Goal: Task Accomplishment & Management: Use online tool/utility

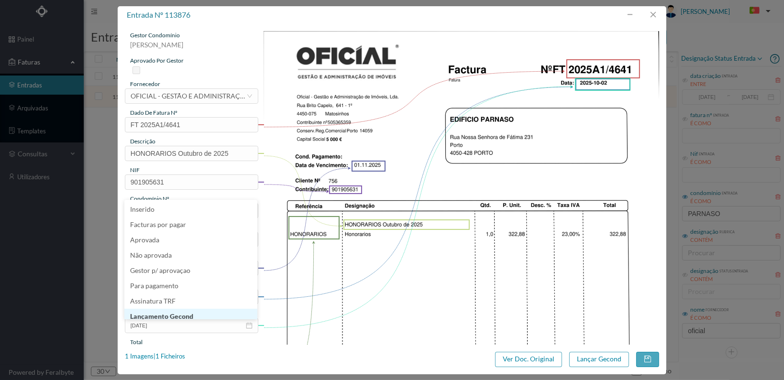
scroll to position [5, 0]
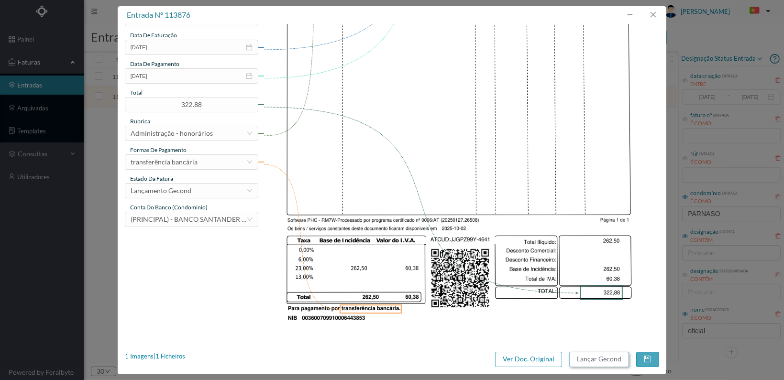
click at [594, 360] on button "Lançar Gecond" at bounding box center [599, 359] width 60 height 15
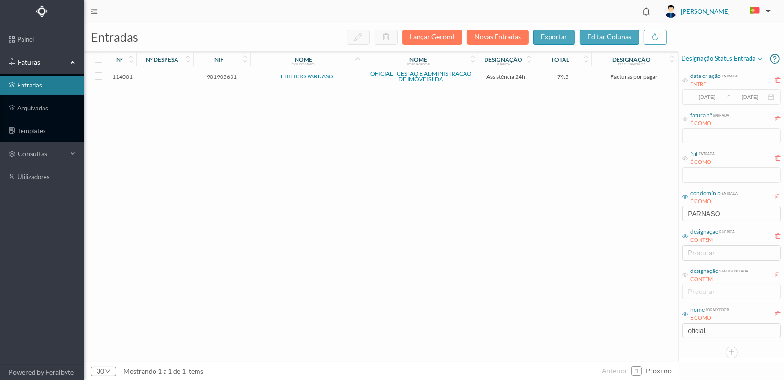
click at [218, 76] on span "901905631" at bounding box center [222, 76] width 52 height 7
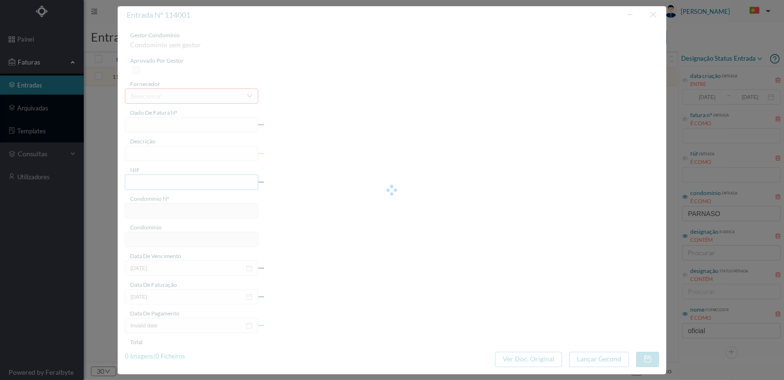
type input "FT 2025A1/4766"
type input "MANUTENÇÃO Outubro de 2025"
type input "901905631"
type input "[DATE]"
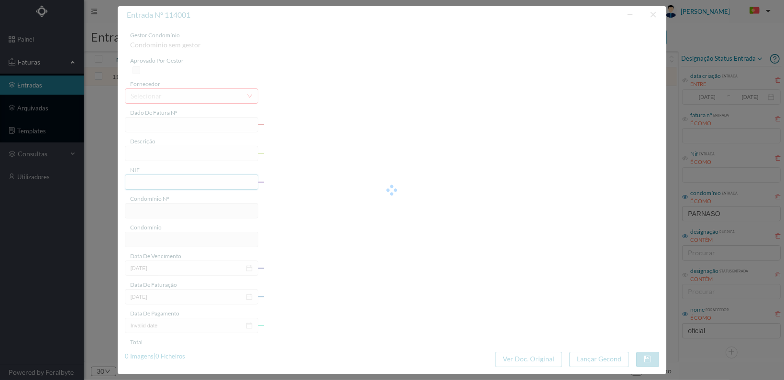
type input "[DATE]"
type input "79.50"
type input "756"
type input "EDIFICIO PARNASO"
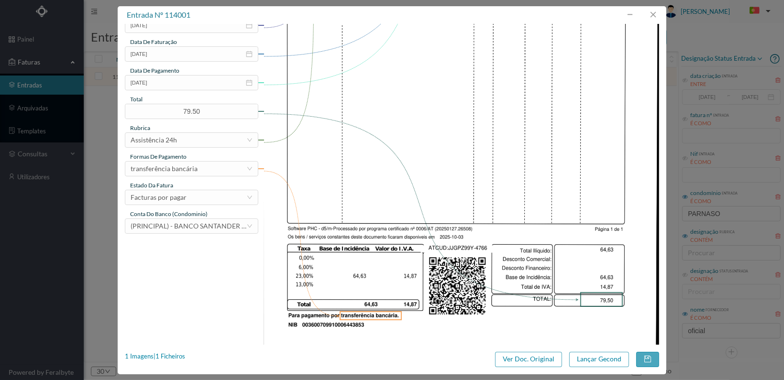
scroll to position [250, 0]
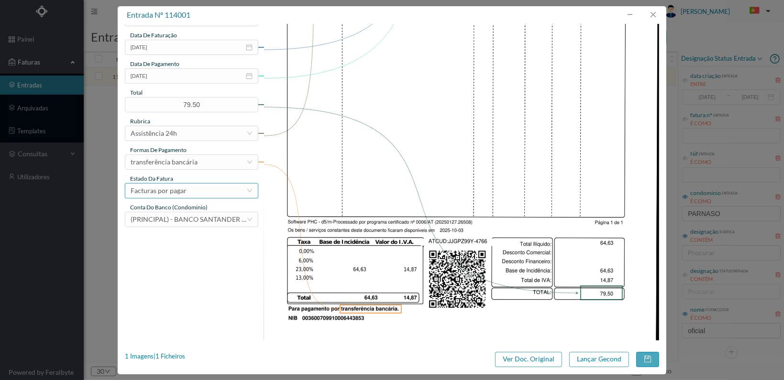
click at [226, 192] on div "Facturas por pagar" at bounding box center [189, 191] width 116 height 14
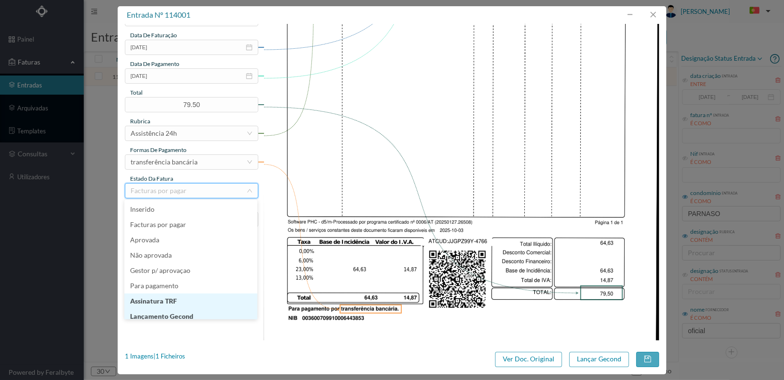
scroll to position [5, 0]
click at [196, 310] on li "Lançamento Gecond" at bounding box center [190, 311] width 133 height 15
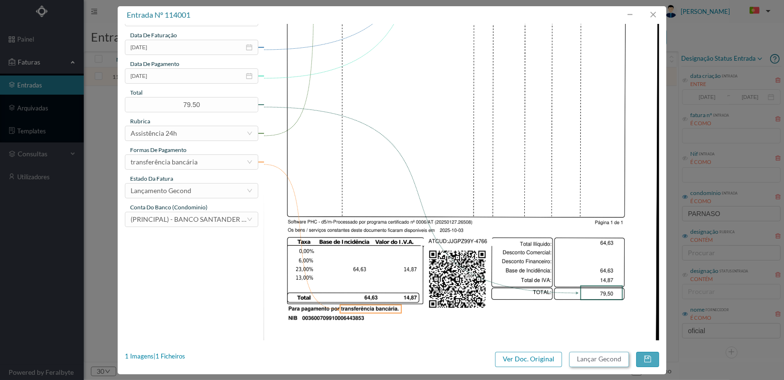
click at [605, 358] on button "Lançar Gecond" at bounding box center [599, 359] width 60 height 15
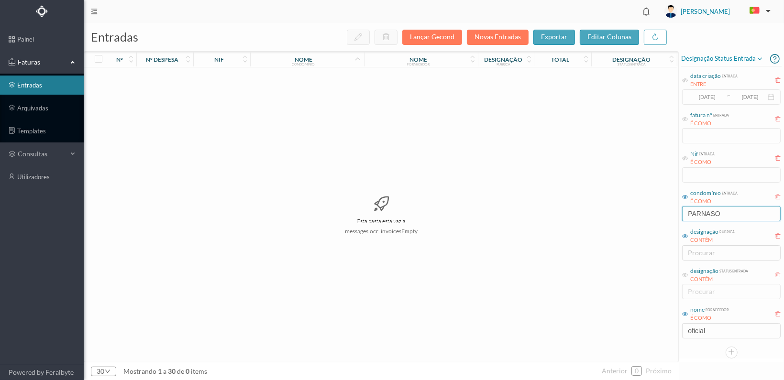
drag, startPoint x: 733, startPoint y: 213, endPoint x: 654, endPoint y: 212, distance: 79.4
click at [654, 212] on div "entradas Lançar Gecond Novas Entradas exportar editar colunas nº nº despesa nif…" at bounding box center [434, 201] width 700 height 357
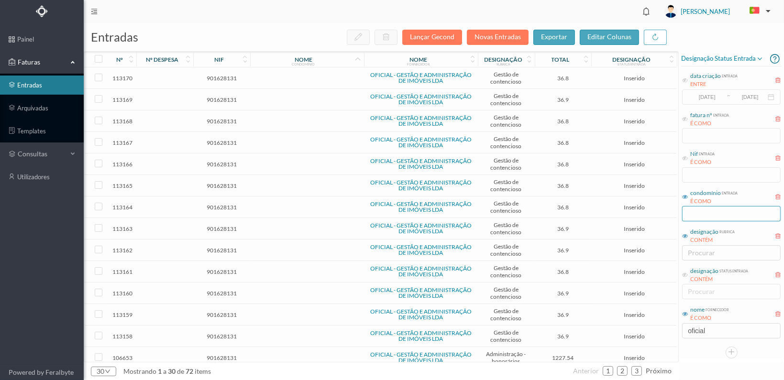
click at [695, 214] on input "text" at bounding box center [731, 213] width 99 height 15
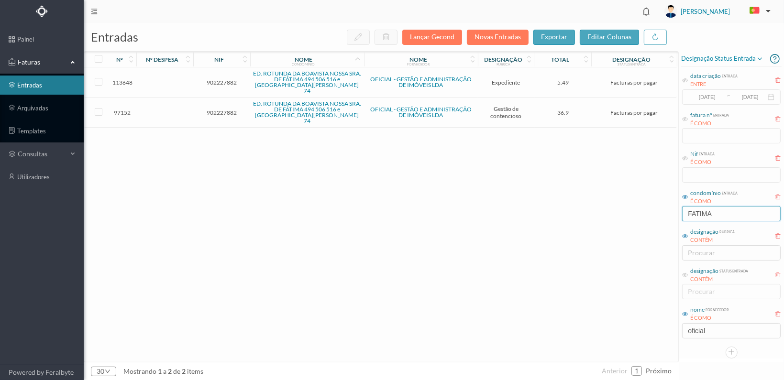
type input "FATIMA"
click at [223, 80] on span "902227882" at bounding box center [222, 82] width 52 height 7
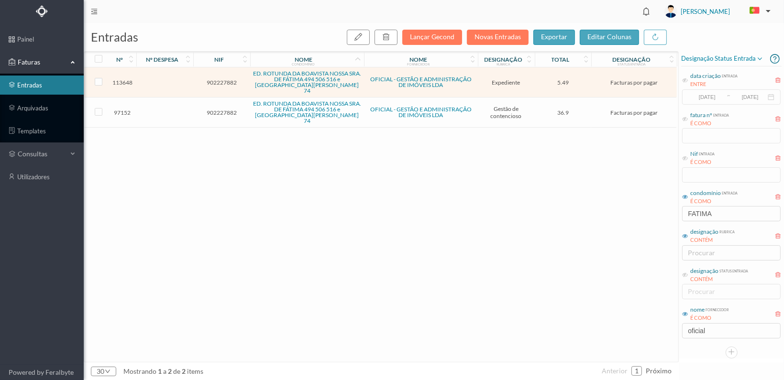
click at [223, 80] on span "902227882" at bounding box center [222, 82] width 52 height 7
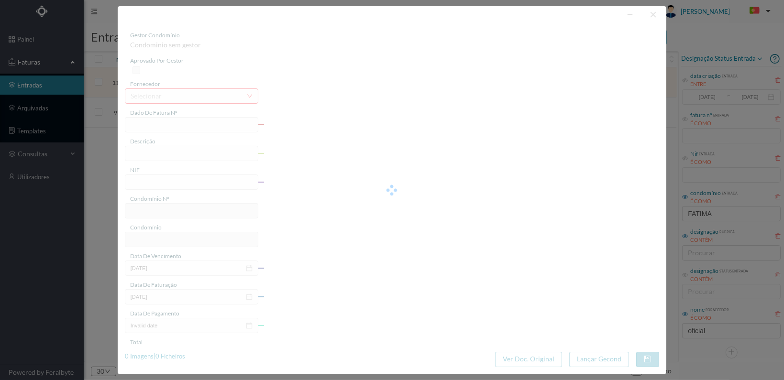
type input "FT 2025A1/4456"
type input "Serv. Administrativo - Custódia Documentação"
type input "902227882"
type input "[DATE]"
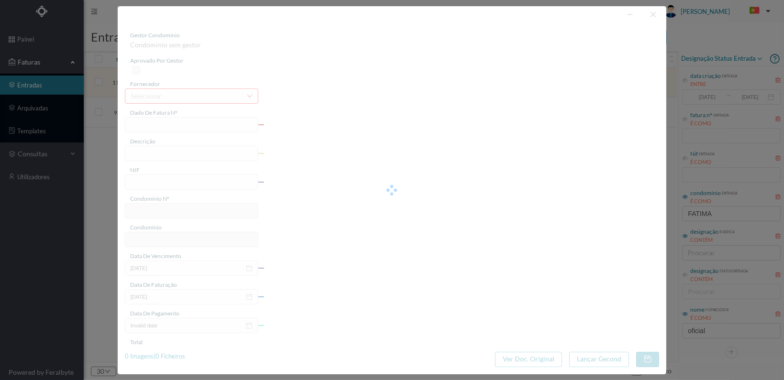
type input "[DATE]"
type input "5.49"
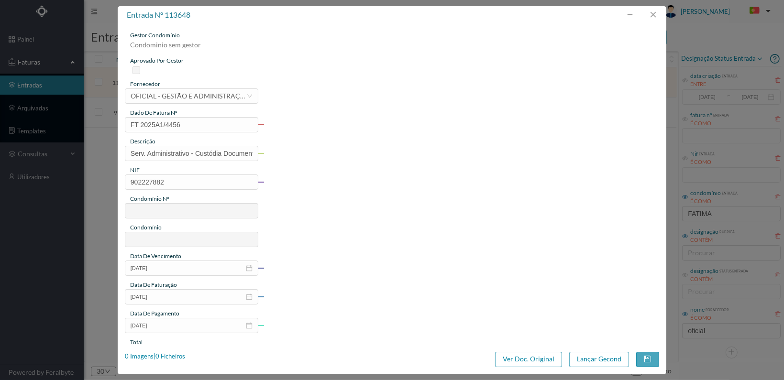
type input "762"
type input "ED. ROTUNDA DA BOAVISTA NOSSA SRA. DE FÁTIMA 494 506 516 e [GEOGRAPHIC_DATA][PE…"
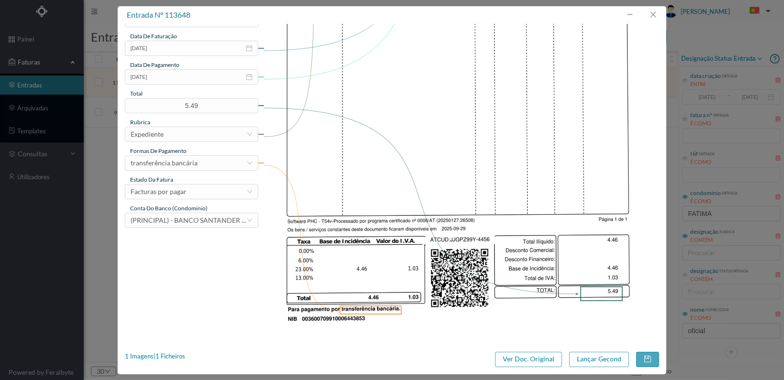
scroll to position [250, 0]
click at [224, 188] on div "Facturas por pagar" at bounding box center [189, 191] width 116 height 14
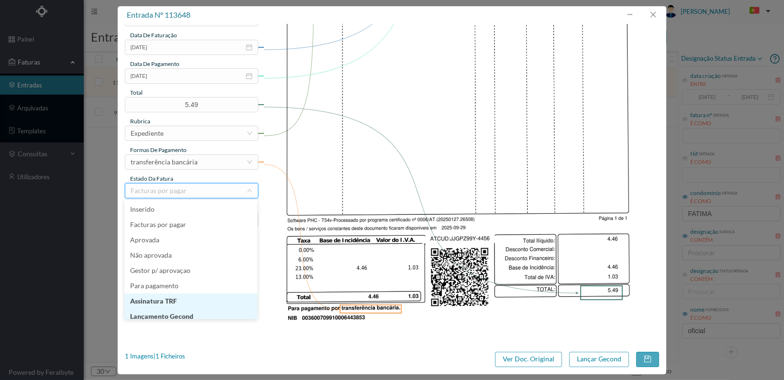
scroll to position [5, 0]
click at [227, 311] on li "Lançamento Gecond" at bounding box center [190, 311] width 133 height 15
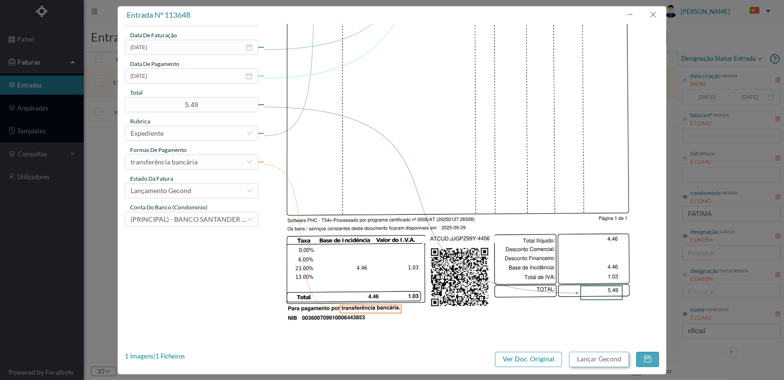
click at [589, 359] on button "Lançar Gecond" at bounding box center [599, 359] width 60 height 15
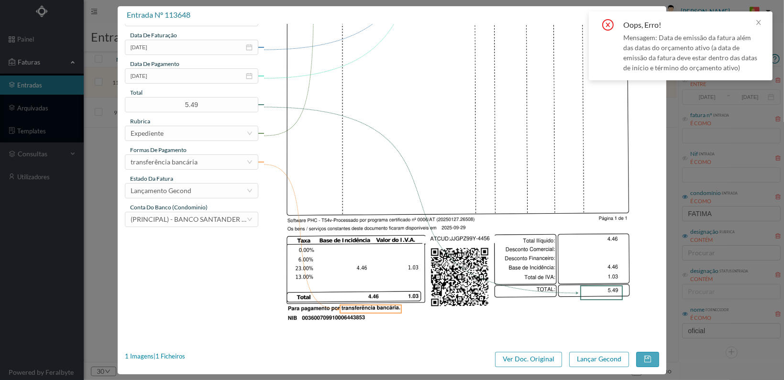
drag, startPoint x: 759, startPoint y: 20, endPoint x: 456, endPoint y: 85, distance: 309.3
click at [758, 21] on icon "icon: close" at bounding box center [758, 22] width 7 height 7
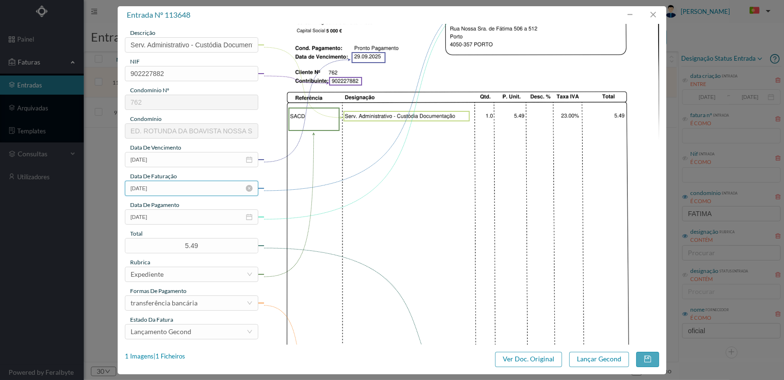
scroll to position [106, 0]
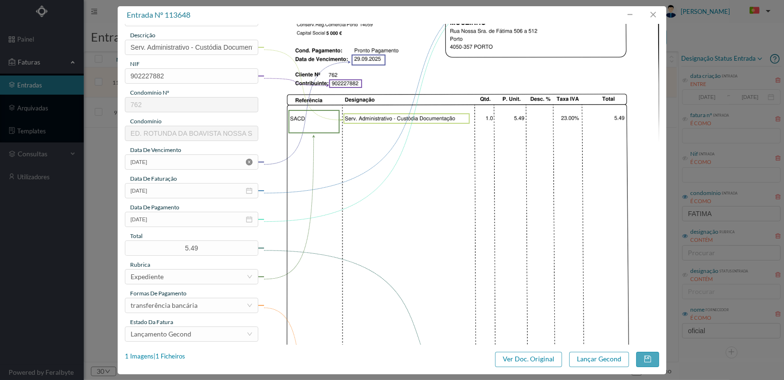
click at [247, 161] on icon "icon: close-circle" at bounding box center [249, 162] width 7 height 7
click at [247, 161] on icon "icon: calendar" at bounding box center [249, 162] width 7 height 7
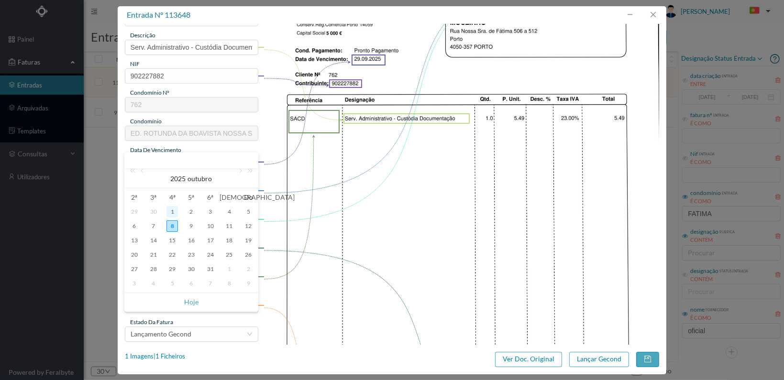
click at [170, 208] on div "1" at bounding box center [171, 211] width 11 height 11
type input "[DATE]"
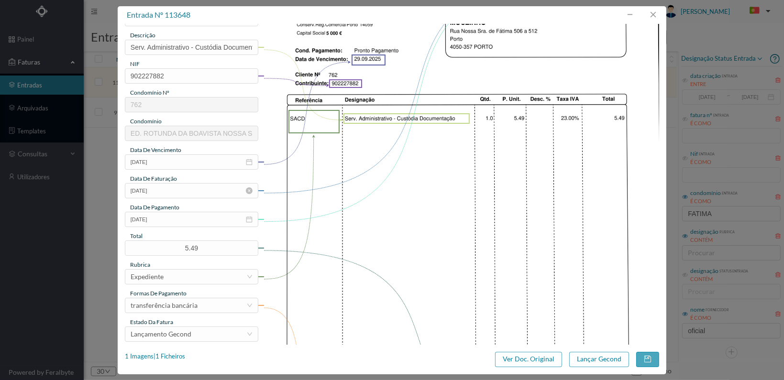
click at [247, 190] on icon "icon: close-circle" at bounding box center [249, 191] width 7 height 7
click at [247, 190] on icon "icon: calendar" at bounding box center [249, 191] width 7 height 7
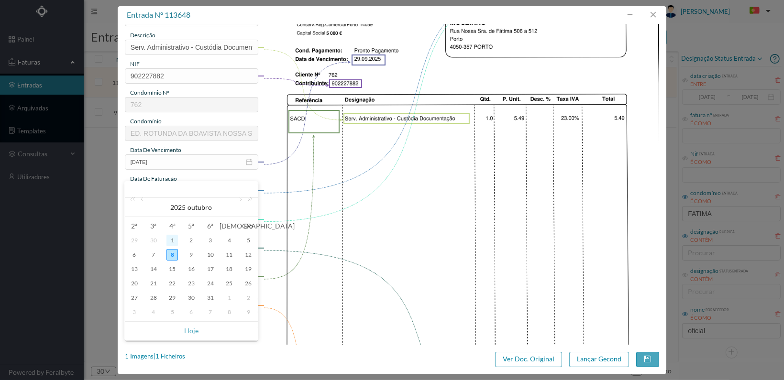
click at [172, 239] on div "1" at bounding box center [171, 240] width 11 height 11
type input "[DATE]"
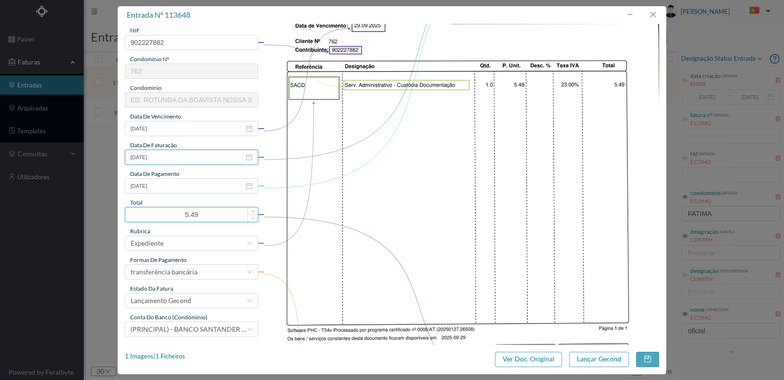
scroll to position [154, 0]
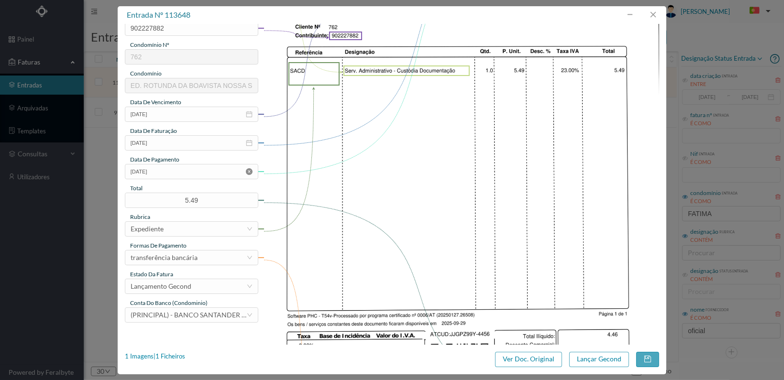
click at [247, 173] on icon "icon: close-circle" at bounding box center [249, 171] width 7 height 7
click at [247, 173] on icon "icon: calendar" at bounding box center [249, 171] width 7 height 7
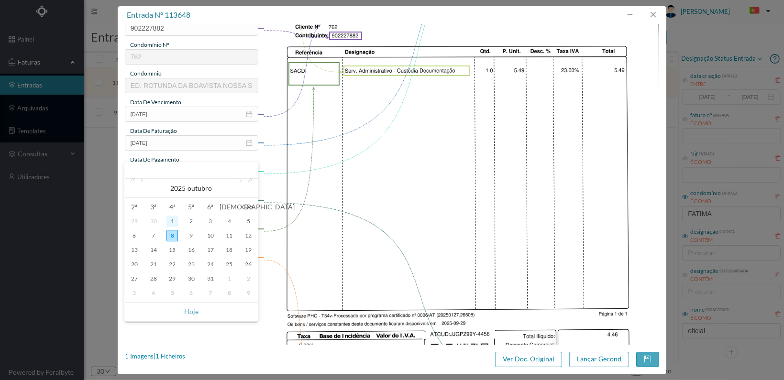
click at [171, 219] on div "1" at bounding box center [171, 221] width 11 height 11
type input "[DATE]"
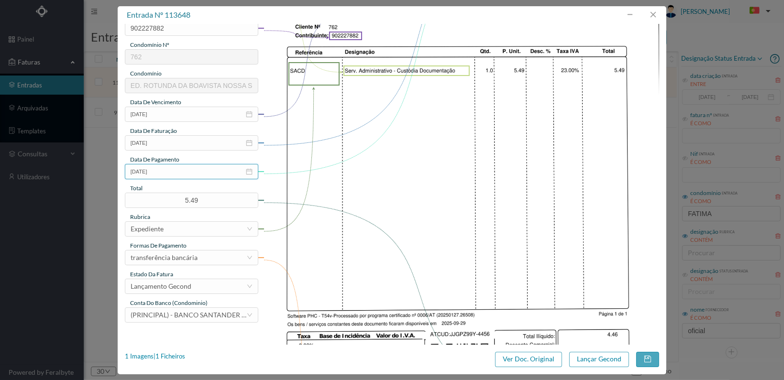
scroll to position [202, 0]
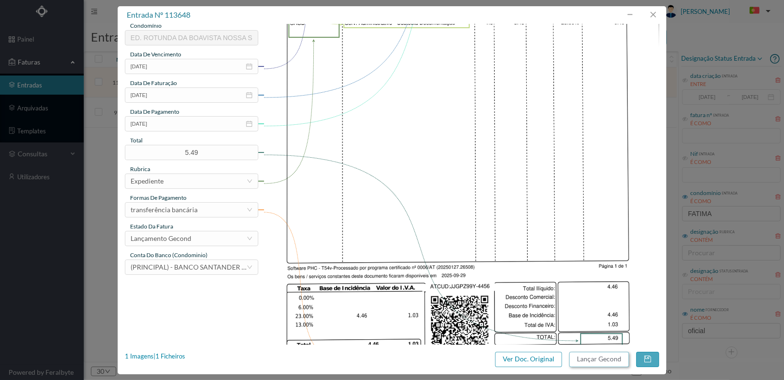
click at [589, 360] on button "Lançar Gecond" at bounding box center [599, 359] width 60 height 15
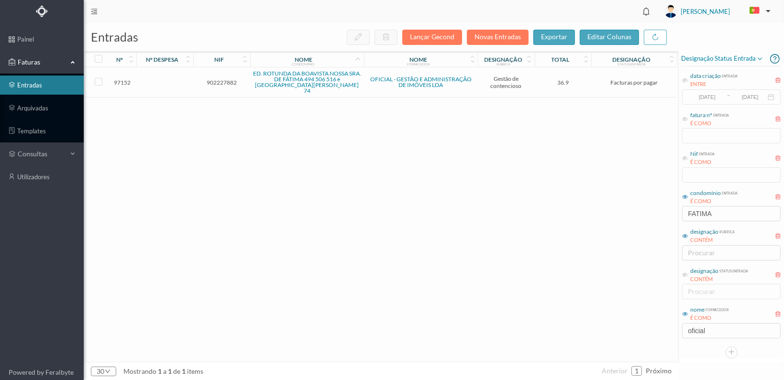
click at [230, 79] on span "902227882" at bounding box center [222, 82] width 52 height 7
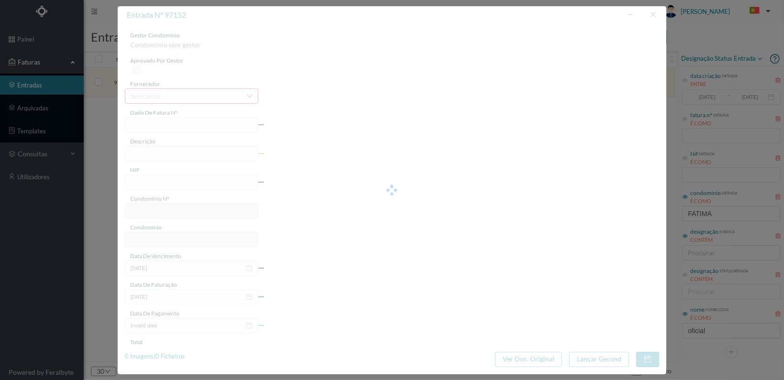
type input "FT 2025A1/1319"
type input "ESTUDO SOBRE A DÍVIDA DA FRACÇÃO D"
type input "902227882"
type input "[DATE]"
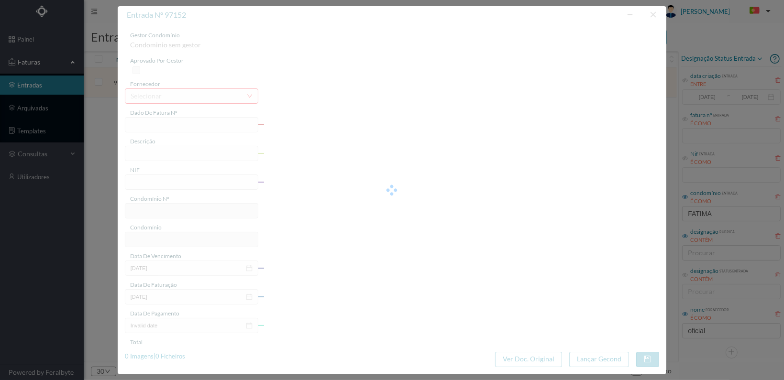
type input "[DATE]"
type input "36.90"
type input "762"
type input "ED. ROTUNDA DA BOAVISTA NOSSA SRA. DE FÁTIMA 494 506 516 e [GEOGRAPHIC_DATA][PE…"
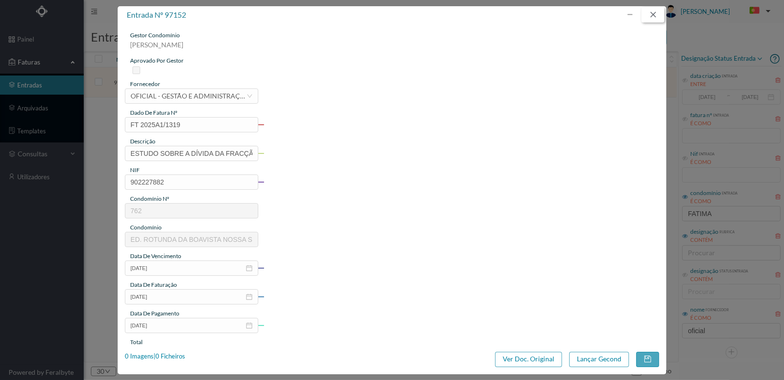
click at [653, 13] on button "button" at bounding box center [653, 14] width 23 height 15
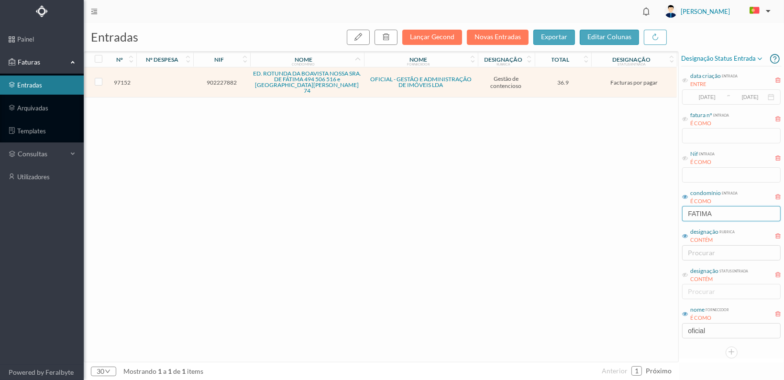
drag, startPoint x: 718, startPoint y: 211, endPoint x: 647, endPoint y: 207, distance: 71.4
click at [647, 209] on div "entradas Lançar Gecond Novas Entradas exportar editar colunas nº nº despesa nif…" at bounding box center [434, 201] width 700 height 357
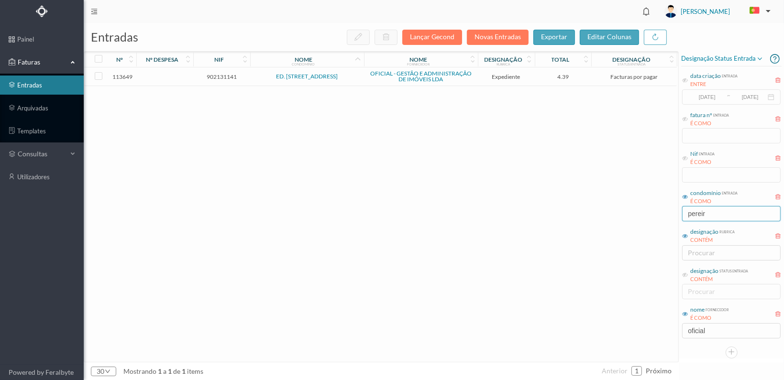
type input "pereir"
click at [222, 77] on span "902131141" at bounding box center [222, 76] width 52 height 7
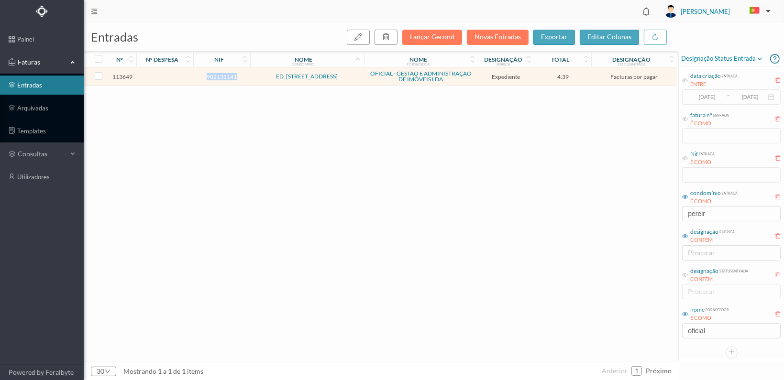
click at [222, 77] on span "902131141" at bounding box center [222, 76] width 52 height 7
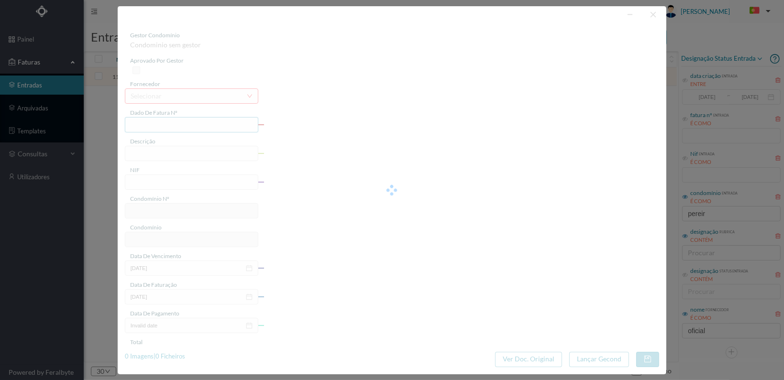
type input "FT 2025A1/4457"
type input "Serv. Administrativo - Custódia Documentação"
type input "902131141"
type input "[DATE]"
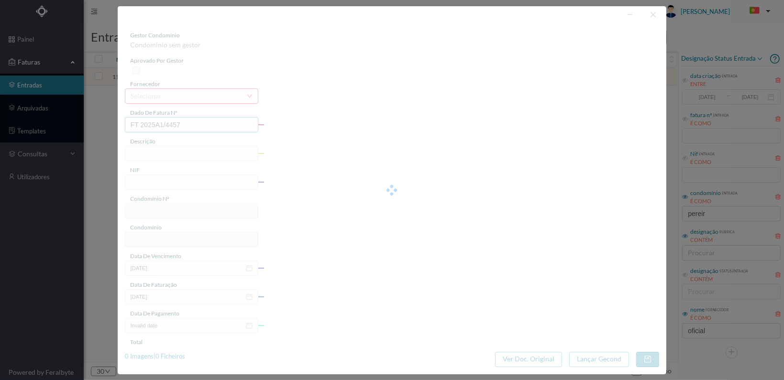
type input "[DATE]"
type input "4.39"
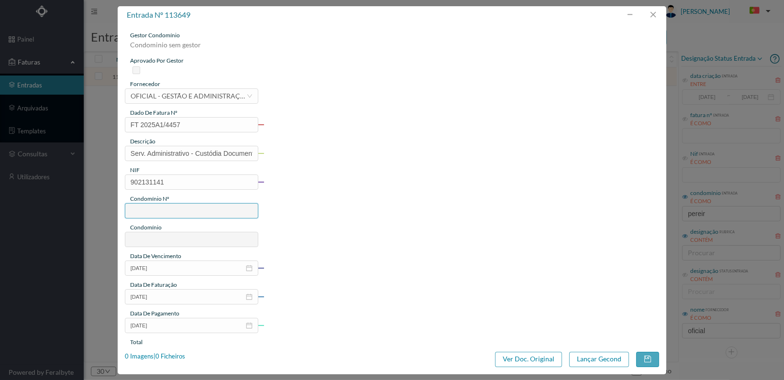
type input "763"
type input "ED. [STREET_ADDRESS]"
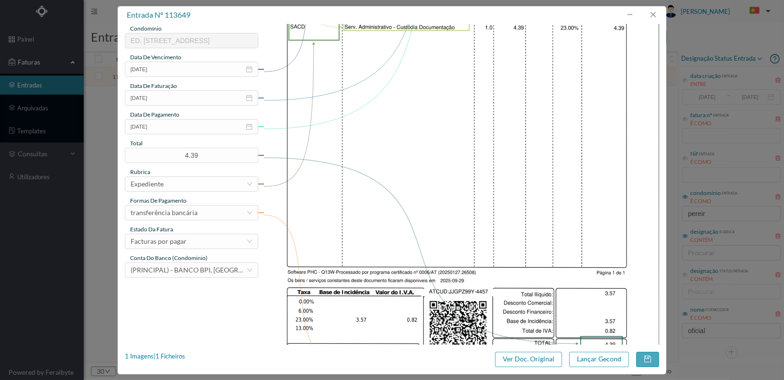
scroll to position [250, 0]
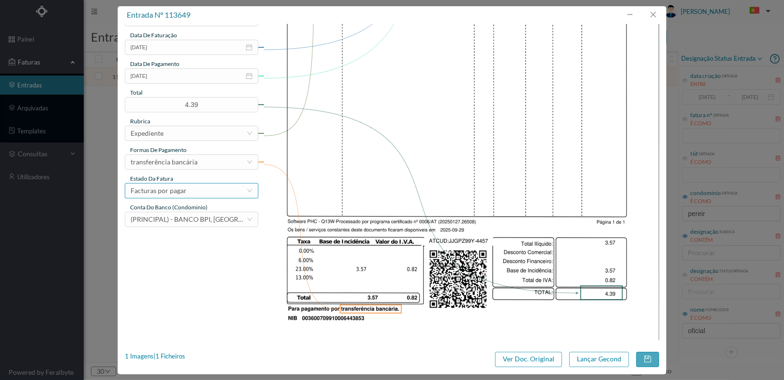
click at [208, 188] on div "Facturas por pagar" at bounding box center [189, 191] width 116 height 14
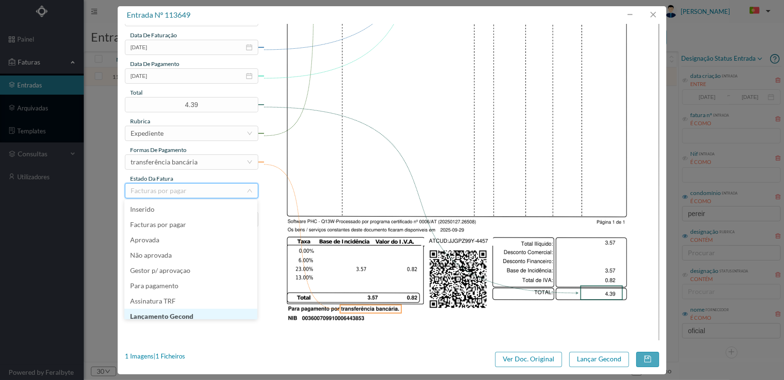
scroll to position [5, 0]
click at [189, 312] on li "Lançamento Gecond" at bounding box center [190, 311] width 133 height 15
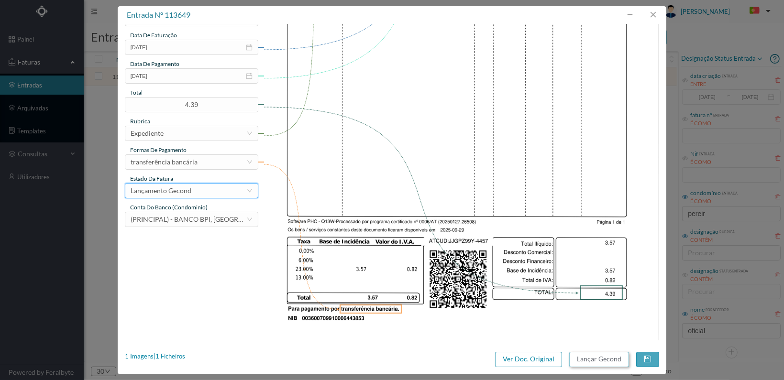
click at [596, 358] on button "Lançar Gecond" at bounding box center [599, 359] width 60 height 15
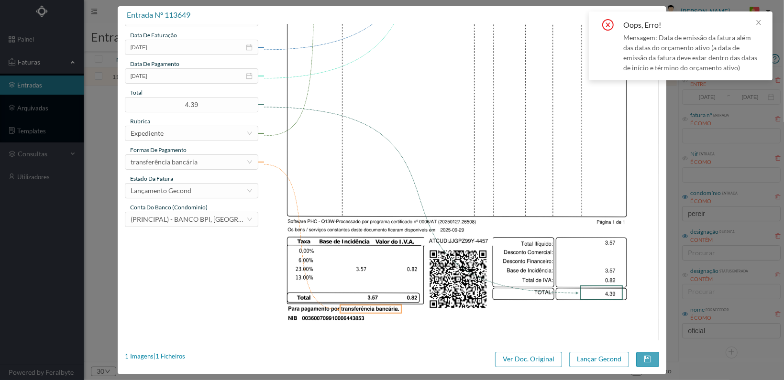
drag, startPoint x: 758, startPoint y: 22, endPoint x: 365, endPoint y: 88, distance: 398.7
click at [758, 22] on icon "icon: close" at bounding box center [758, 22] width 7 height 7
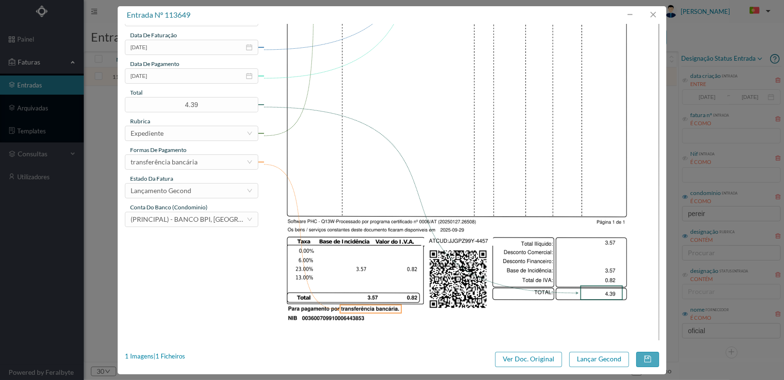
scroll to position [106, 0]
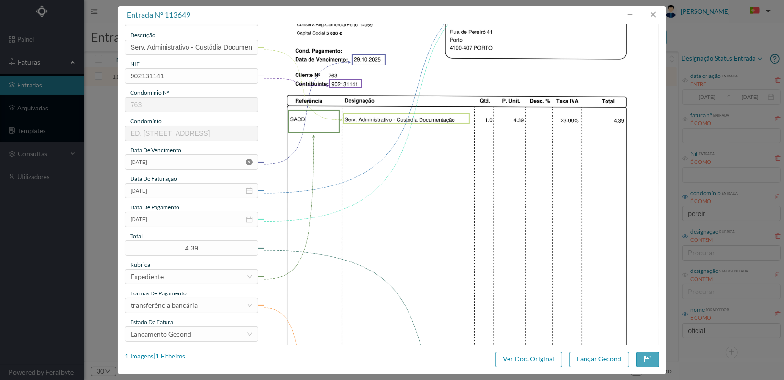
click at [247, 162] on icon "icon: close-circle" at bounding box center [249, 162] width 7 height 7
click at [247, 162] on icon "icon: calendar" at bounding box center [249, 162] width 7 height 7
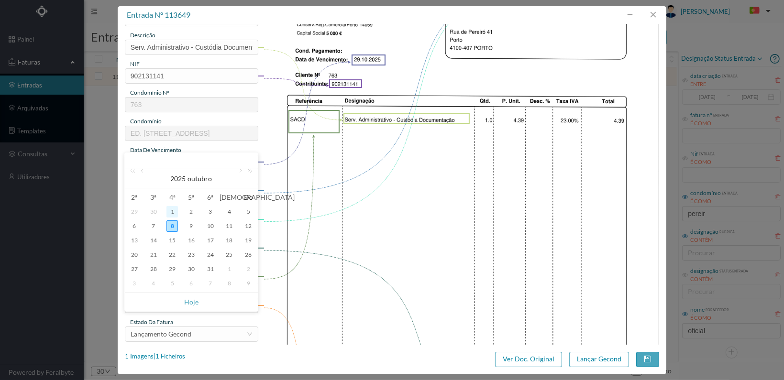
click at [175, 211] on div "1" at bounding box center [171, 211] width 11 height 11
type input "[DATE]"
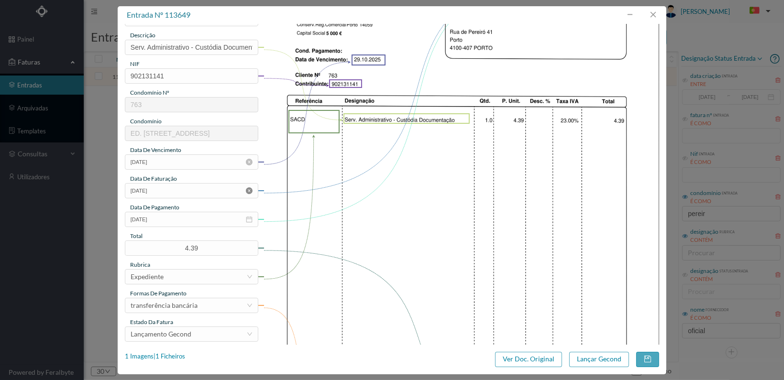
click at [250, 190] on icon "icon: close-circle" at bounding box center [249, 191] width 7 height 7
click at [250, 190] on icon "icon: calendar" at bounding box center [249, 191] width 7 height 7
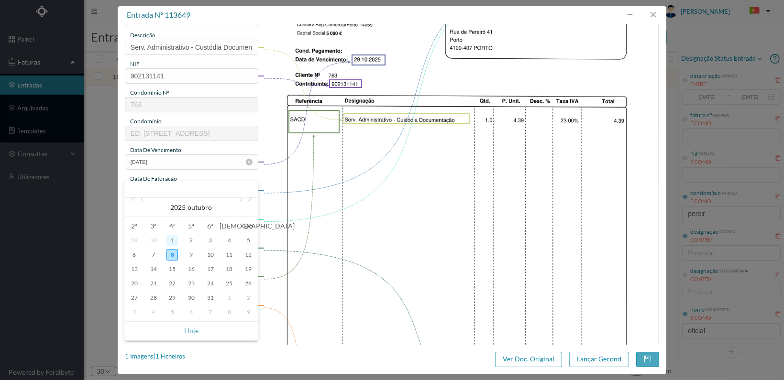
click at [173, 239] on div "1" at bounding box center [171, 240] width 11 height 11
type input "[DATE]"
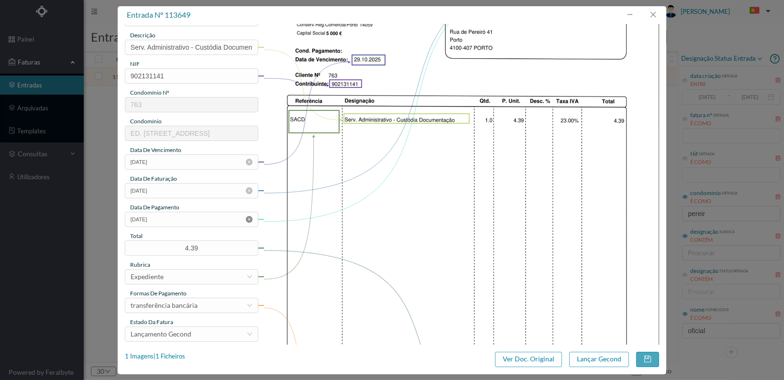
click at [247, 217] on icon "icon: close-circle" at bounding box center [249, 219] width 7 height 7
click at [248, 217] on icon "icon: calendar" at bounding box center [249, 219] width 6 height 6
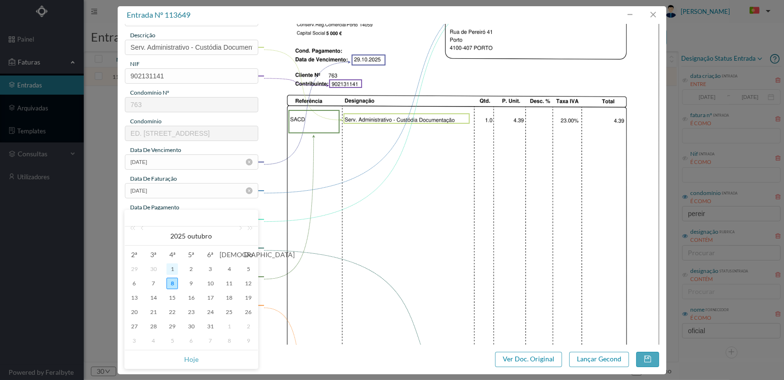
click at [173, 265] on div "1" at bounding box center [171, 269] width 11 height 11
type input "[DATE]"
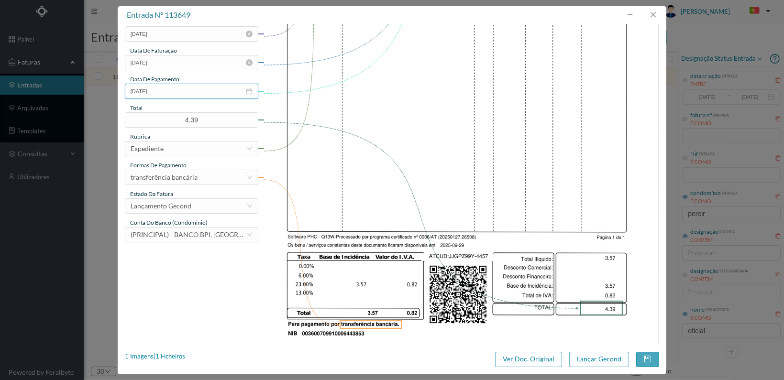
scroll to position [250, 0]
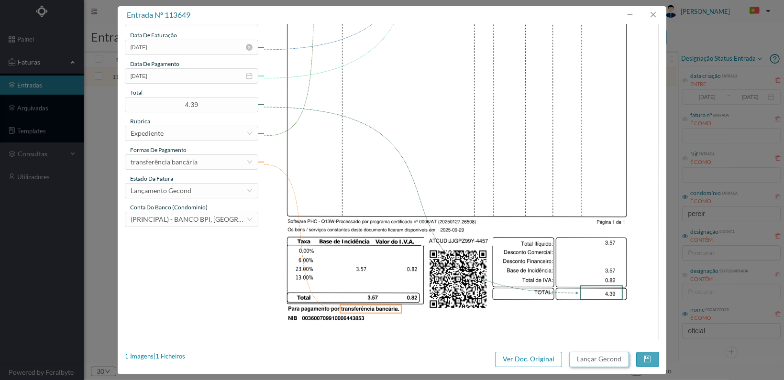
click at [606, 362] on button "Lançar Gecond" at bounding box center [599, 359] width 60 height 15
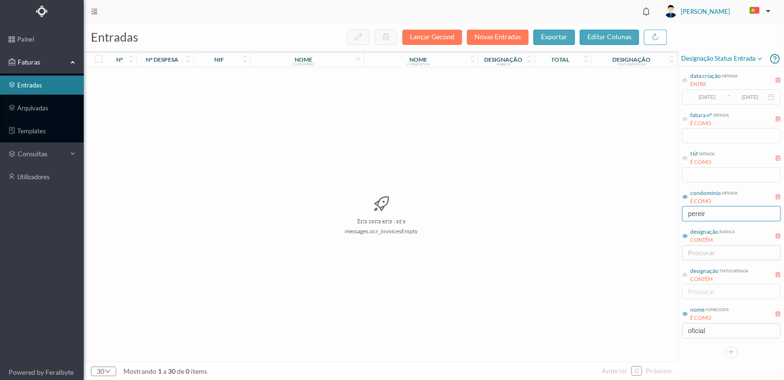
drag, startPoint x: 721, startPoint y: 208, endPoint x: 664, endPoint y: 201, distance: 57.9
click at [664, 211] on div "entradas Lançar Gecond Novas Entradas exportar editar colunas nº nº despesa nif…" at bounding box center [434, 201] width 700 height 357
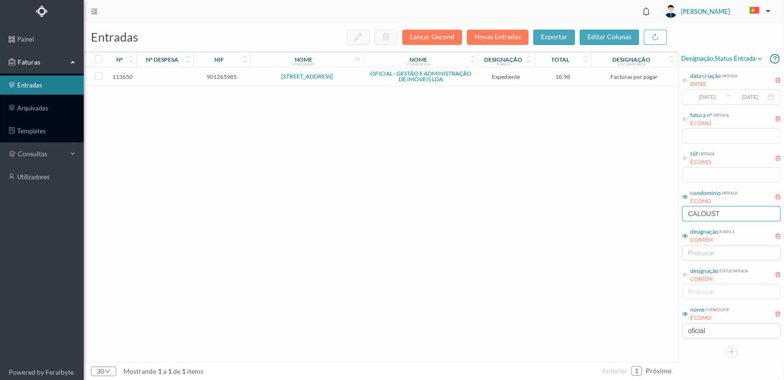
type input "CALOUST"
click at [222, 75] on span "901265985" at bounding box center [222, 76] width 52 height 7
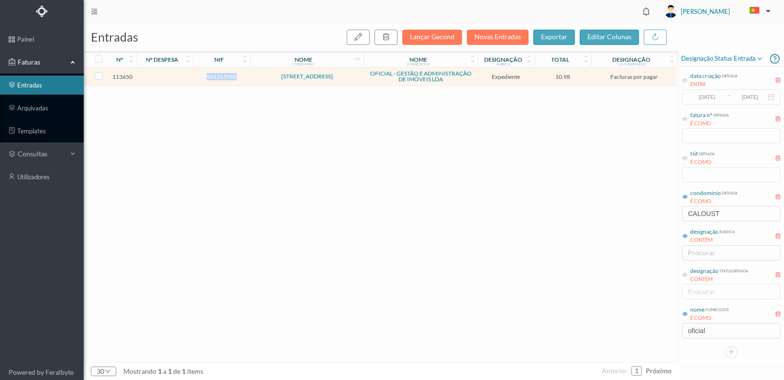
click at [222, 75] on span "901265985" at bounding box center [222, 76] width 52 height 7
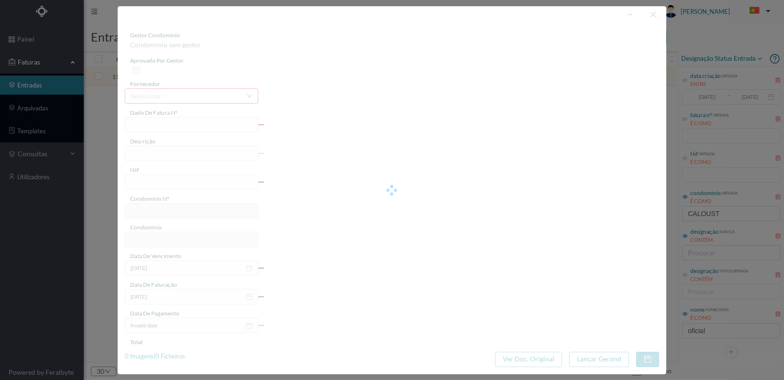
type input "FT 2025A1/4458"
type input "Serv. Administrativo - Custódia Documentação"
type input "901265985"
type input "[DATE]"
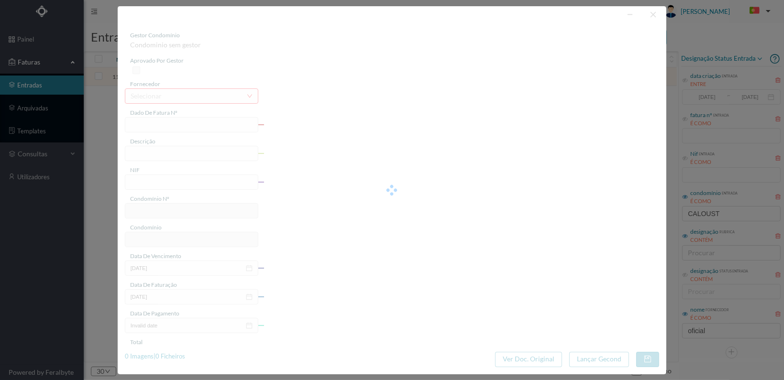
type input "[DATE]"
type input "10.98"
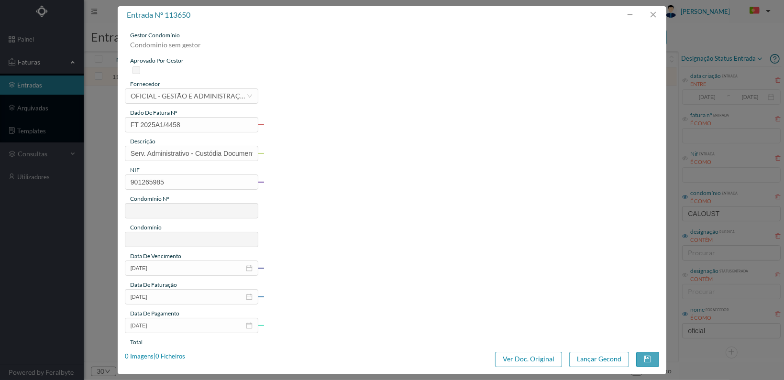
type input "765"
type input "[STREET_ADDRESS]"
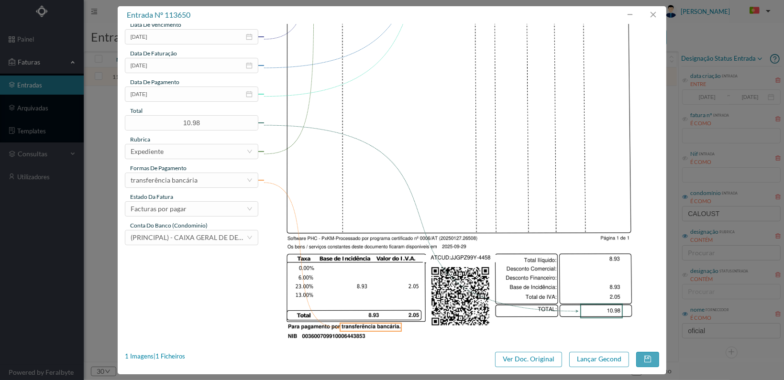
scroll to position [239, 0]
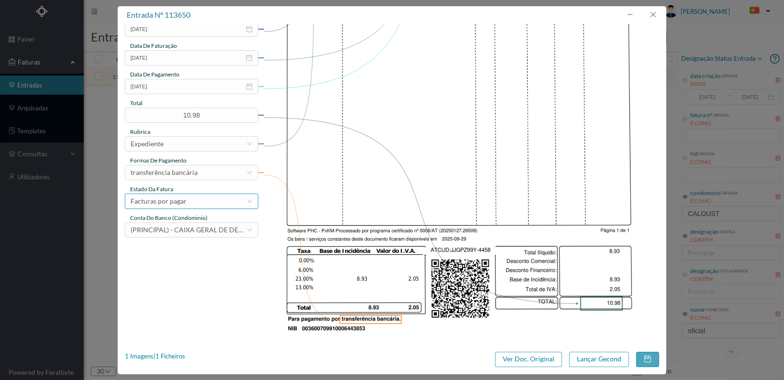
click at [224, 202] on div "Facturas por pagar" at bounding box center [189, 201] width 116 height 14
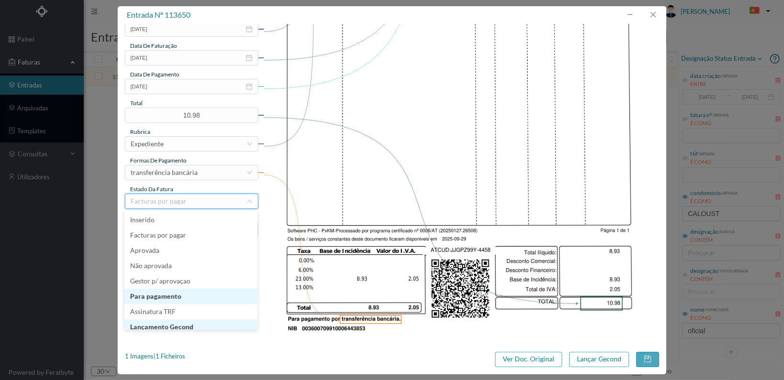
scroll to position [5, 0]
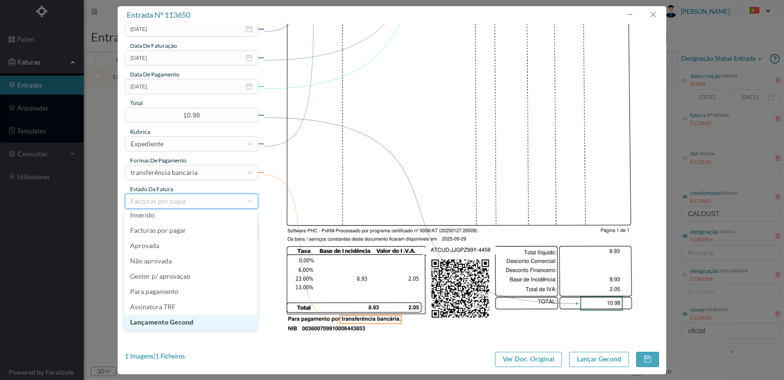
click at [206, 323] on li "Lançamento Gecond" at bounding box center [190, 322] width 133 height 15
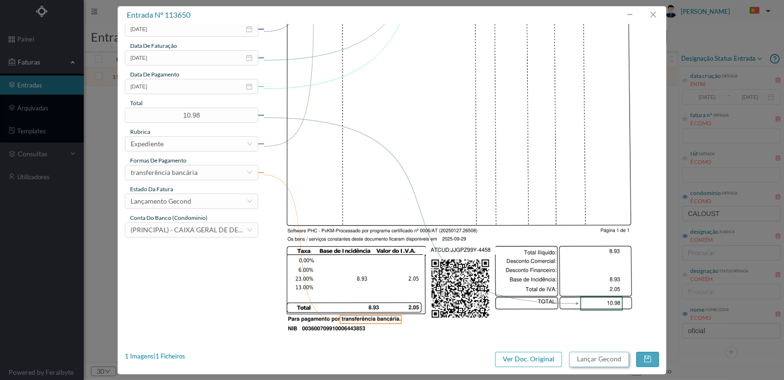
click at [593, 360] on button "Lançar Gecond" at bounding box center [599, 359] width 60 height 15
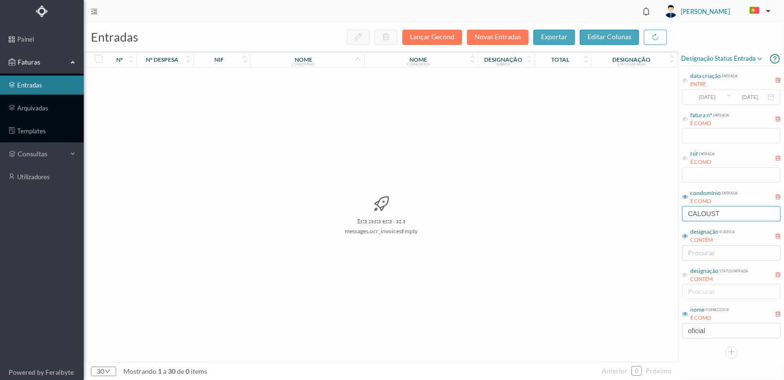
drag, startPoint x: 723, startPoint y: 213, endPoint x: 641, endPoint y: 213, distance: 82.8
click at [641, 213] on div "entradas Lançar Gecond Novas Entradas exportar editar colunas nº nº despesa nif…" at bounding box center [434, 201] width 700 height 357
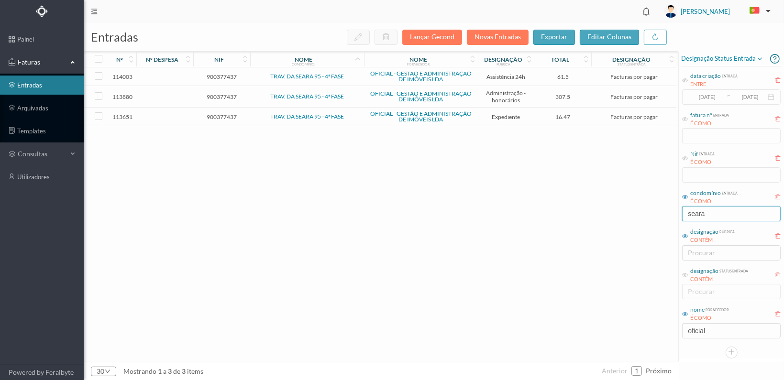
type input "seara"
click at [218, 116] on span "900377437" at bounding box center [222, 116] width 52 height 7
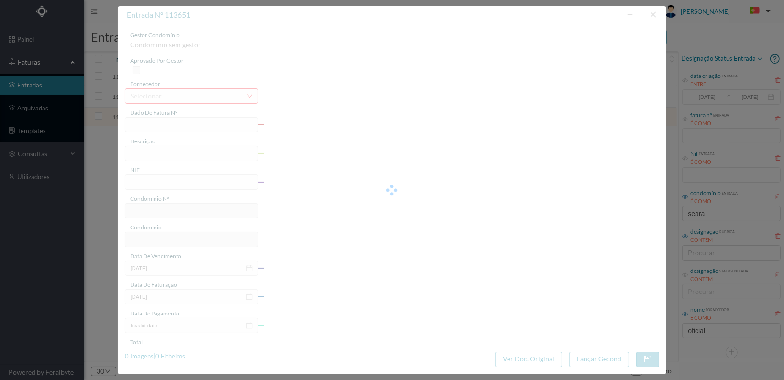
type input "FT 2025A1/4459"
type input "Serv. Administrativo - Custódia Documentação"
type input "900377437"
type input "[DATE]"
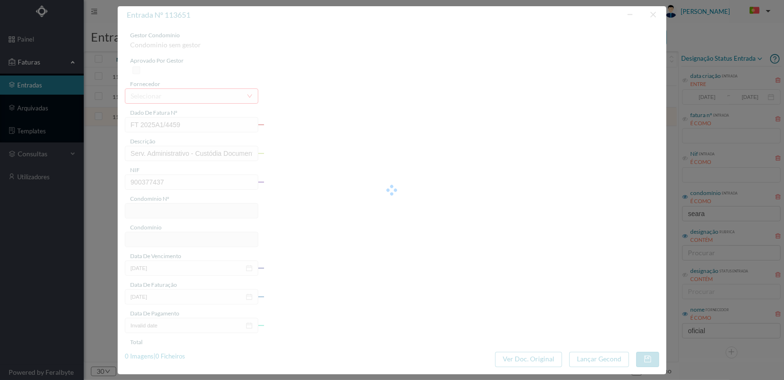
type input "[DATE]"
type input "16.47"
type input "767"
type input "TRAV. DA SEARA 95 - 4ª FASE"
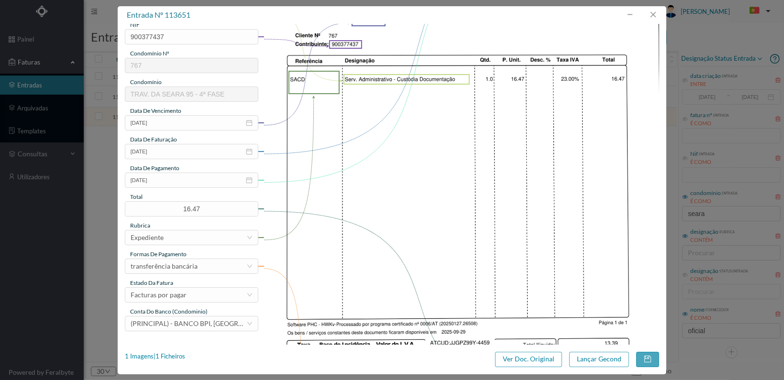
scroll to position [239, 0]
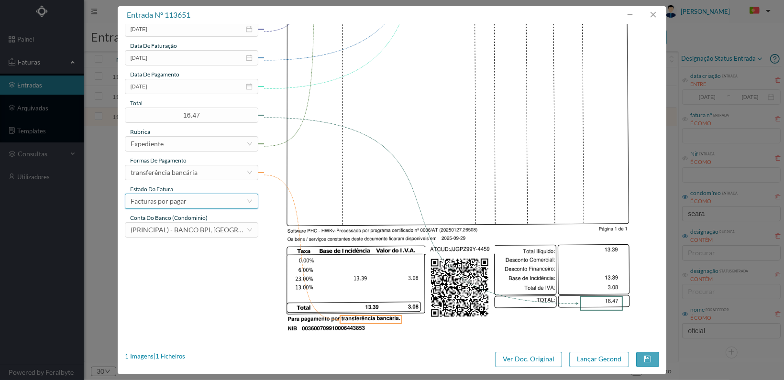
click at [221, 203] on div "Facturas por pagar" at bounding box center [189, 201] width 116 height 14
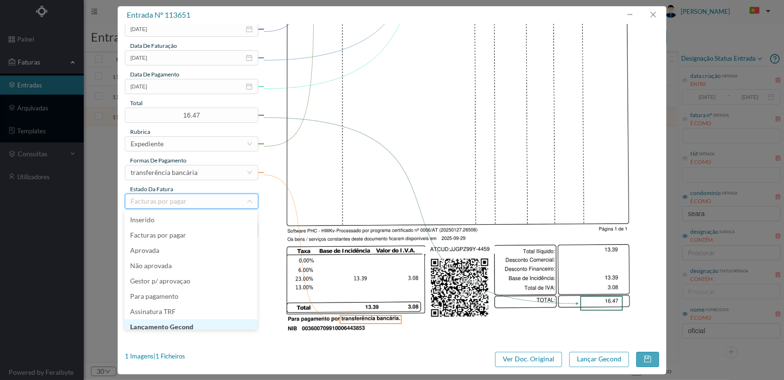
scroll to position [5, 0]
drag, startPoint x: 208, startPoint y: 322, endPoint x: 231, endPoint y: 322, distance: 23.4
click at [209, 322] on li "Lançamento Gecond" at bounding box center [190, 322] width 133 height 15
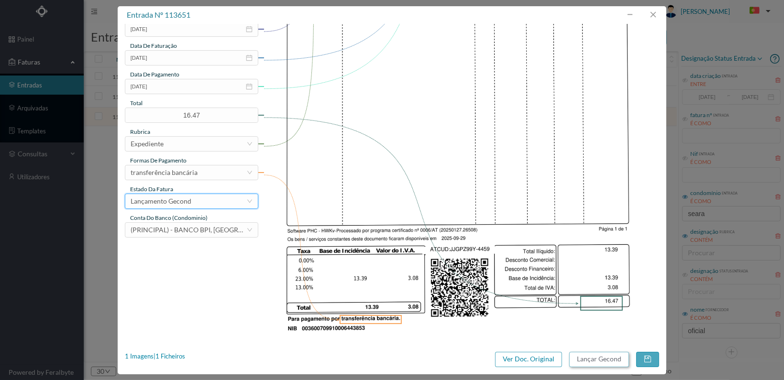
click at [592, 355] on button "Lançar Gecond" at bounding box center [599, 359] width 60 height 15
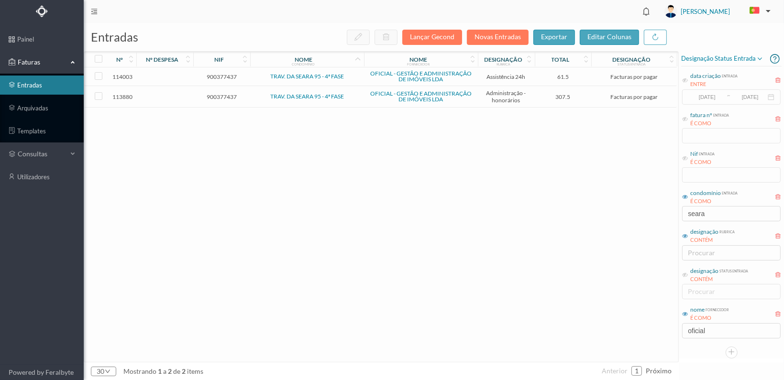
click at [222, 93] on span "900377437" at bounding box center [222, 96] width 52 height 7
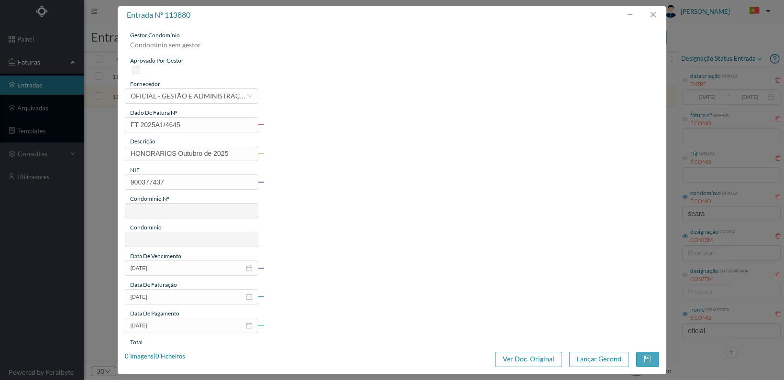
type input "FT 2025A1/4645"
type input "HONORARIOS Outubro de 2025"
type input "900377437"
type input "[DATE]"
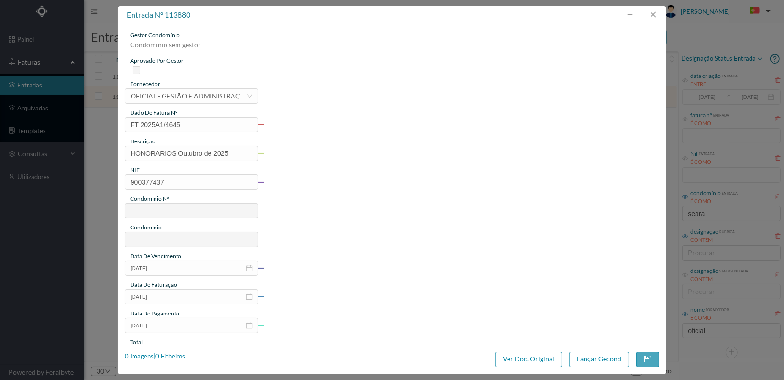
type input "[DATE]"
type input "307.50"
type input "767"
type input "TRAV. DA SEARA 95 - 4ª FASE"
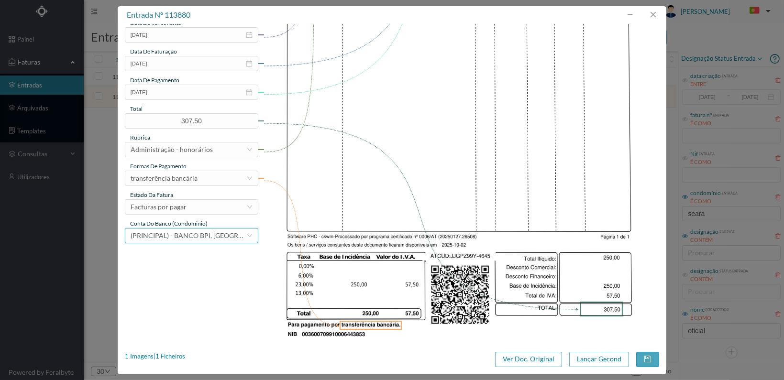
scroll to position [234, 0]
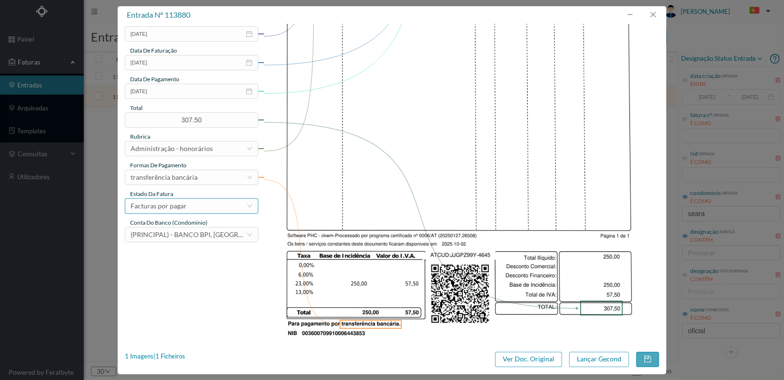
click at [215, 204] on div "Facturas por pagar" at bounding box center [189, 206] width 116 height 14
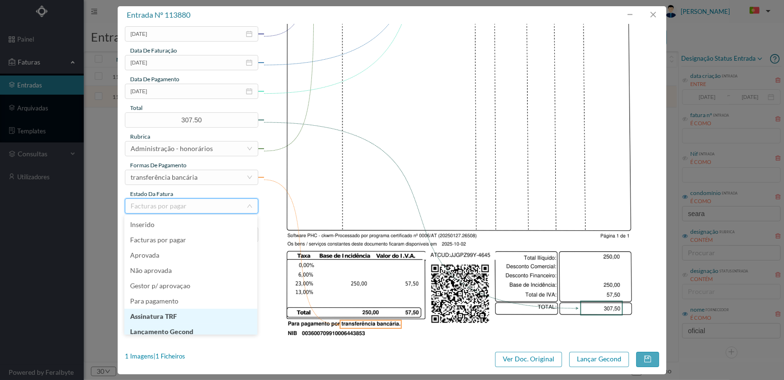
scroll to position [20, 0]
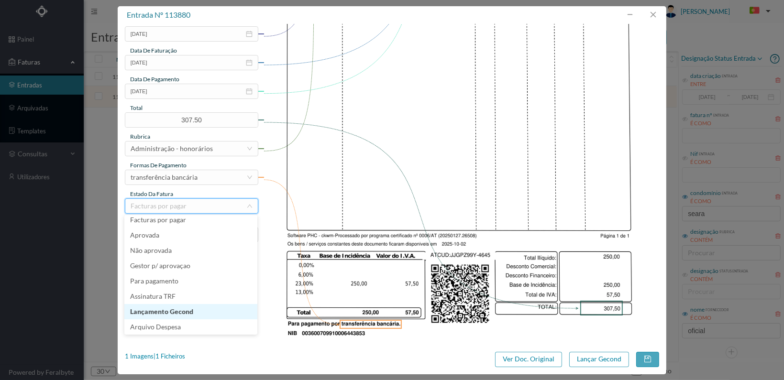
drag, startPoint x: 203, startPoint y: 311, endPoint x: 322, endPoint y: 312, distance: 119.1
click at [205, 311] on li "Lançamento Gecond" at bounding box center [190, 311] width 133 height 15
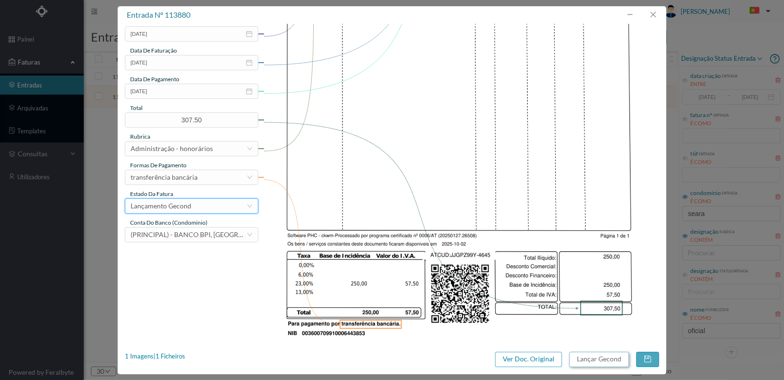
click at [588, 357] on button "Lançar Gecond" at bounding box center [599, 359] width 60 height 15
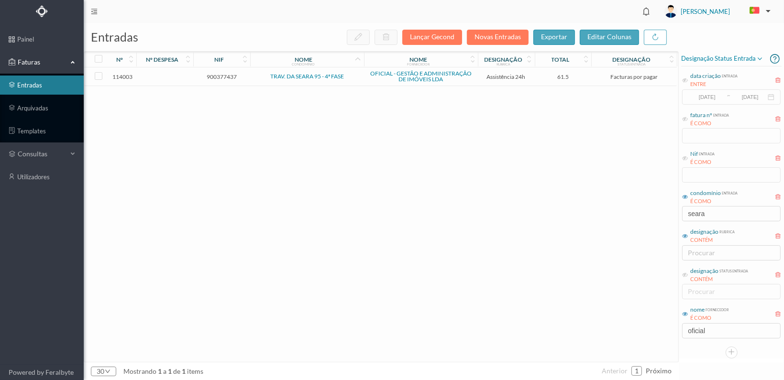
click at [225, 75] on span "900377437" at bounding box center [222, 76] width 52 height 7
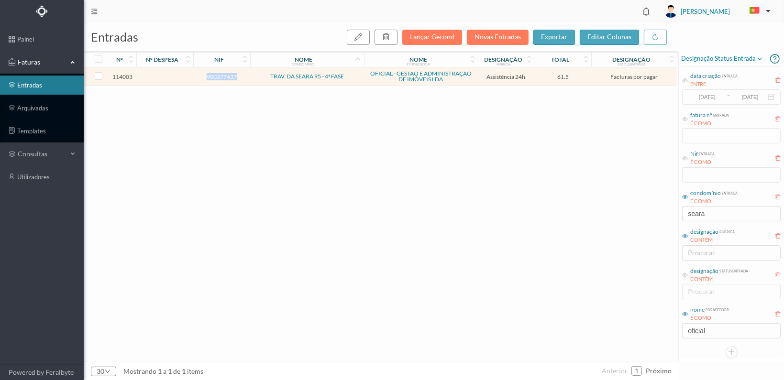
click at [225, 75] on span "900377437" at bounding box center [222, 76] width 52 height 7
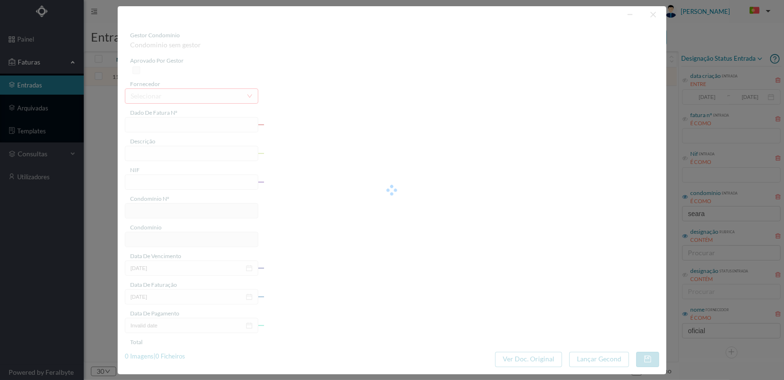
type input "FT 2025A1/4768"
type input "MANUTENÇÃO Outubro de 2025"
type input "900377437"
type input "[DATE]"
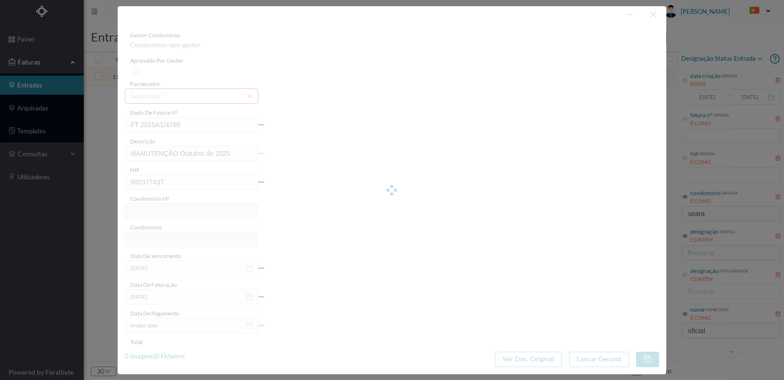
type input "[DATE]"
type input "61.50"
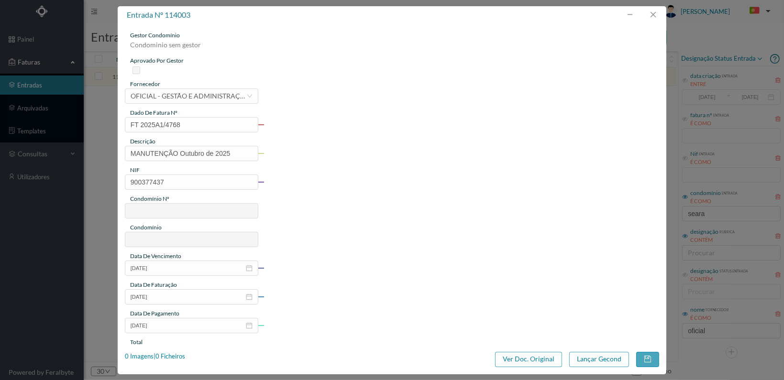
type input "767"
type input "TRAV. DA SEARA 95 - 4ª FASE"
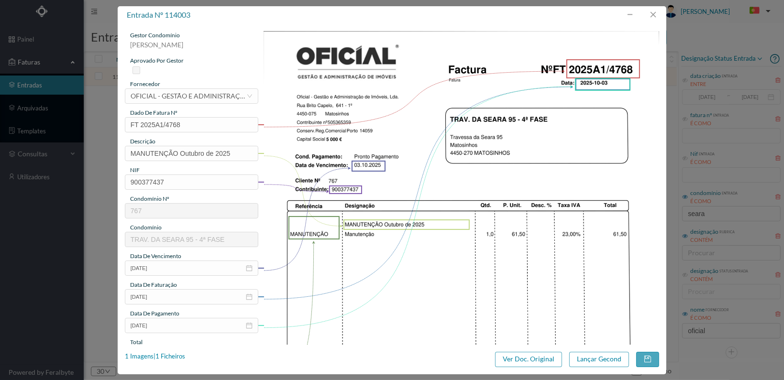
scroll to position [250, 0]
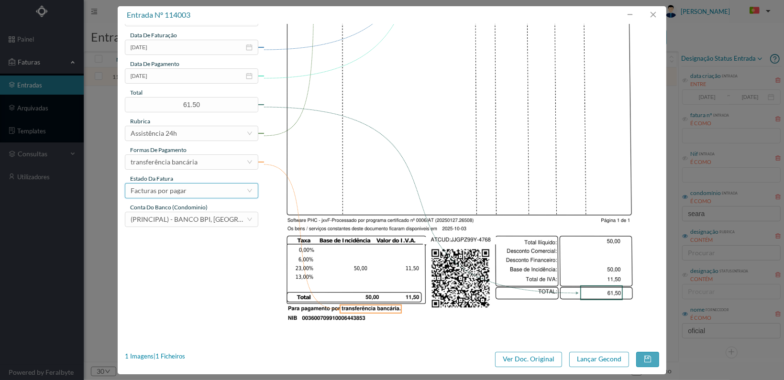
click at [226, 189] on div "Facturas por pagar" at bounding box center [189, 191] width 116 height 14
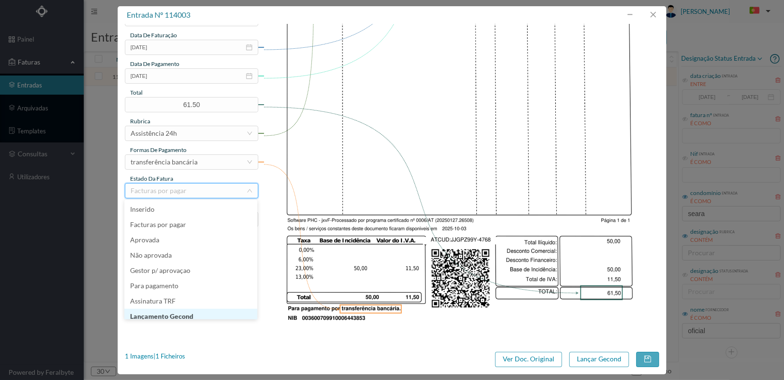
scroll to position [5, 0]
click at [208, 311] on li "Lançamento Gecond" at bounding box center [190, 311] width 133 height 15
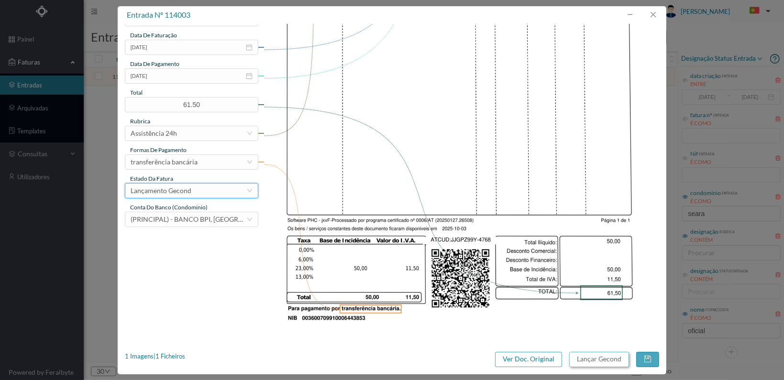
click at [577, 357] on button "Lançar Gecond" at bounding box center [599, 359] width 60 height 15
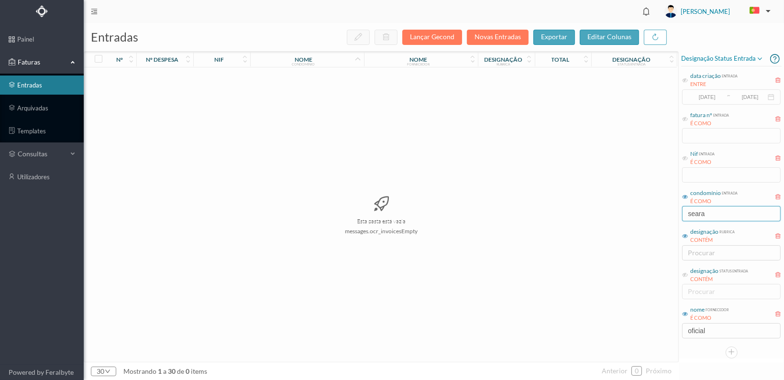
drag, startPoint x: 722, startPoint y: 213, endPoint x: 647, endPoint y: 212, distance: 75.1
click at [647, 212] on div "entradas Lançar Gecond Novas Entradas exportar editar colunas nº nº despesa nif…" at bounding box center [434, 201] width 700 height 357
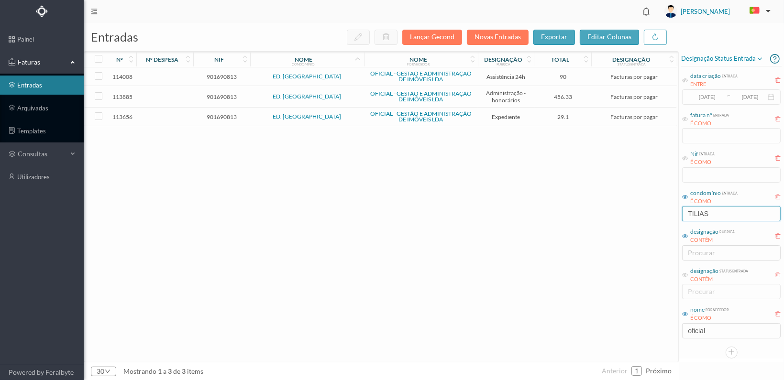
type input "TILIAS"
click at [226, 114] on span "901690813" at bounding box center [222, 116] width 52 height 7
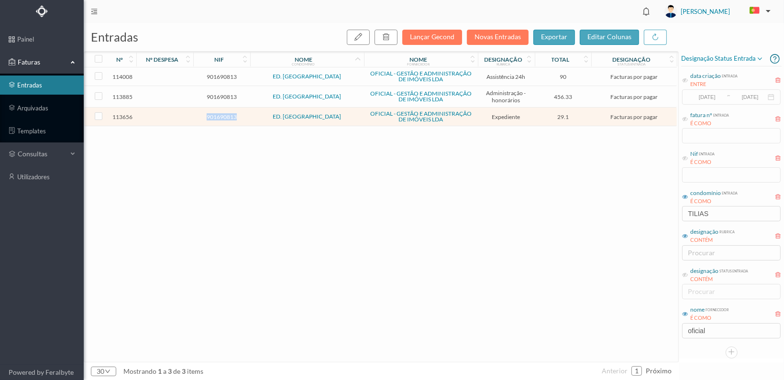
click at [226, 114] on span "901690813" at bounding box center [222, 116] width 52 height 7
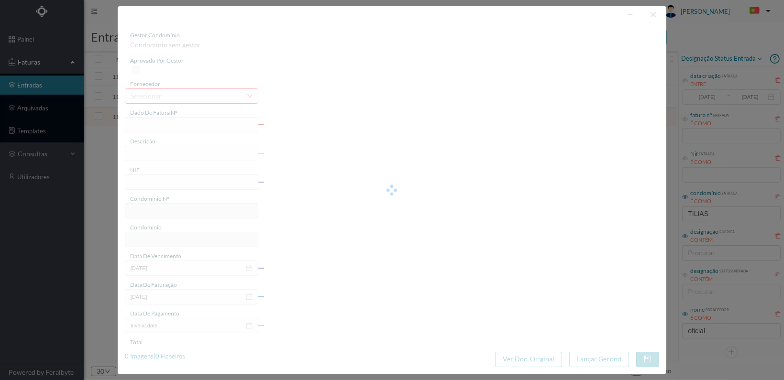
type input "FT 2025A1/4464"
type input "Serv. Administrativo - Custódia Documentação"
type input "901690813"
type input "[DATE]"
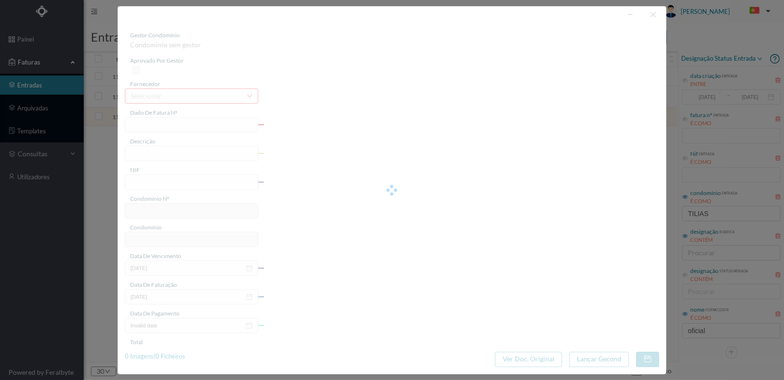
type input "[DATE]"
type input "29.10"
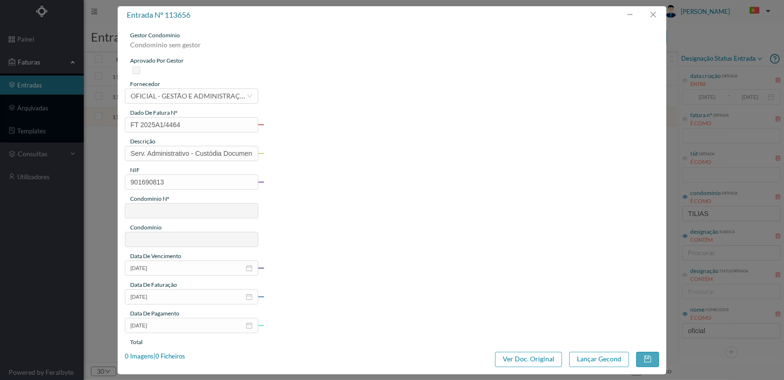
type input "784"
type input "ED. [GEOGRAPHIC_DATA]"
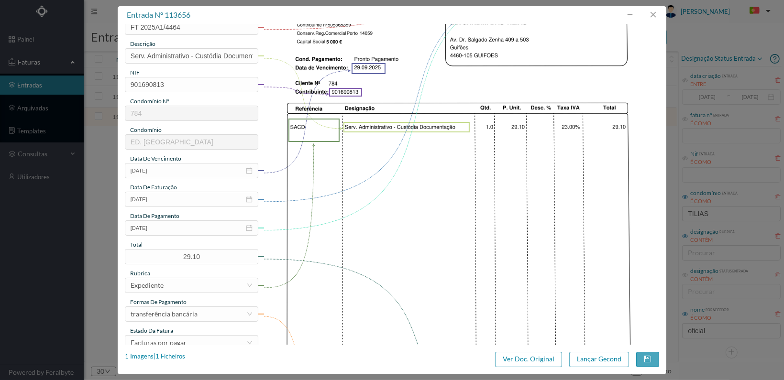
scroll to position [250, 0]
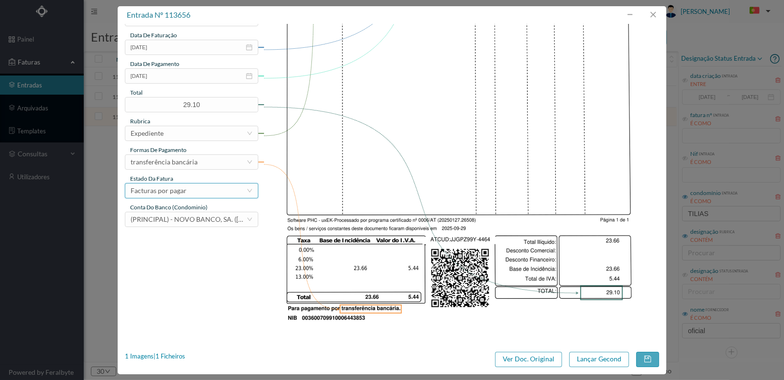
click at [230, 188] on div "Facturas por pagar" at bounding box center [189, 191] width 116 height 14
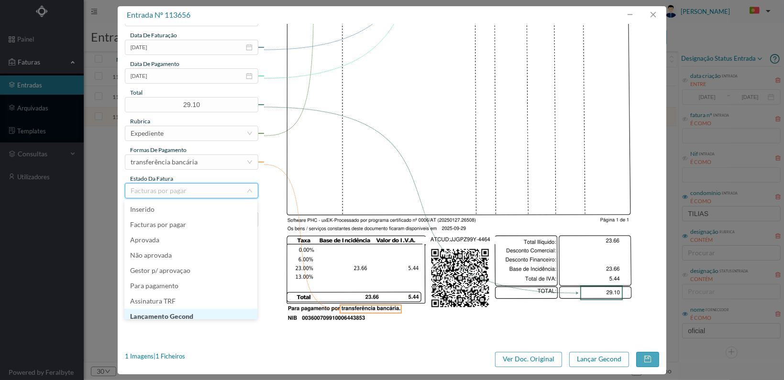
scroll to position [5, 0]
click at [208, 313] on li "Lançamento Gecond" at bounding box center [190, 311] width 133 height 15
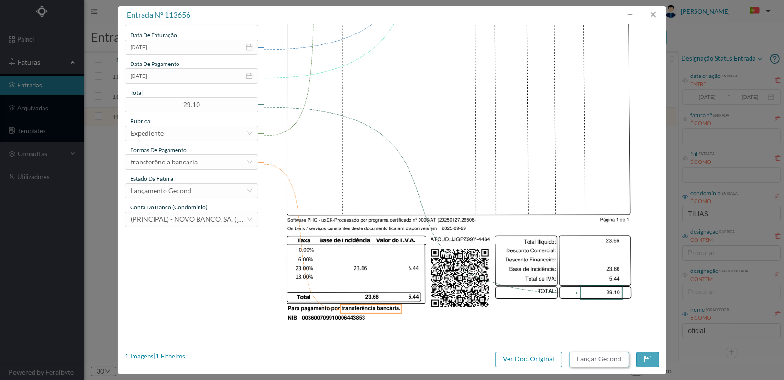
click at [585, 356] on button "Lançar Gecond" at bounding box center [599, 359] width 60 height 15
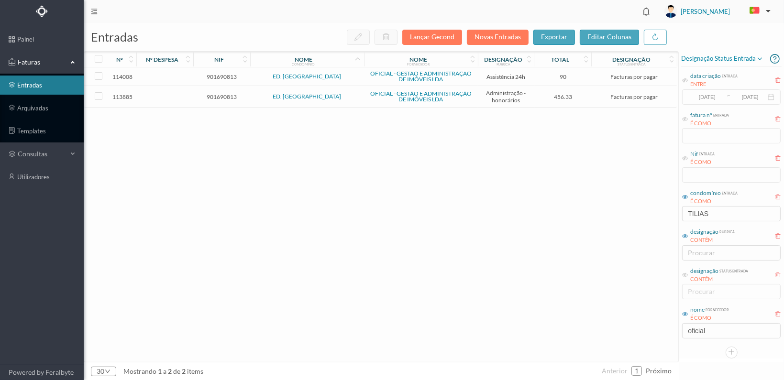
click at [222, 94] on span "901690813" at bounding box center [222, 96] width 52 height 7
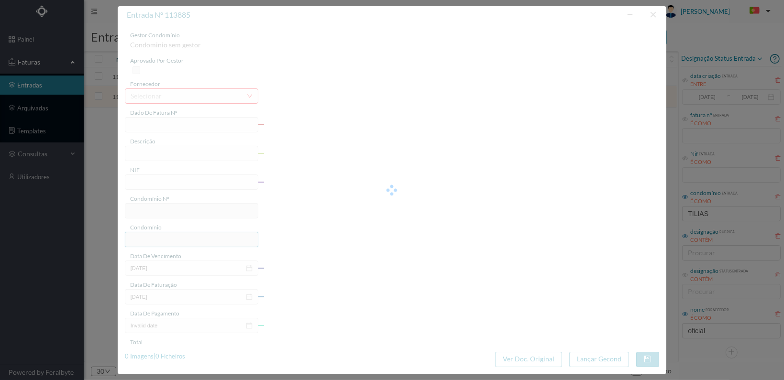
type input "FT 2025A1/4650"
type input "HONORARIOS Outubro de 2025"
type input "901690813"
type input "[DATE]"
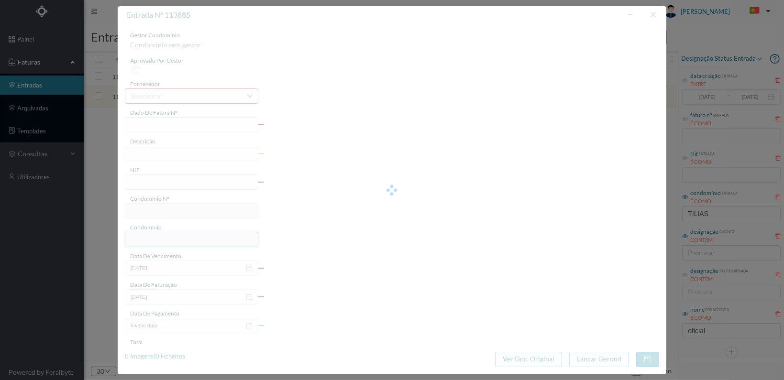
type input "[DATE]"
type input "456.33"
type input "784"
type input "ED. [GEOGRAPHIC_DATA]"
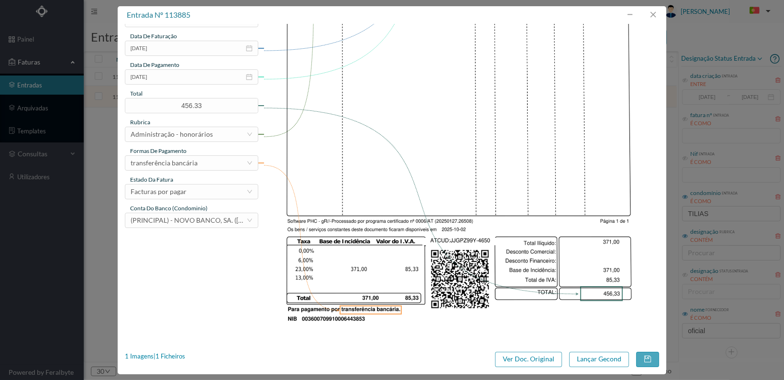
scroll to position [250, 0]
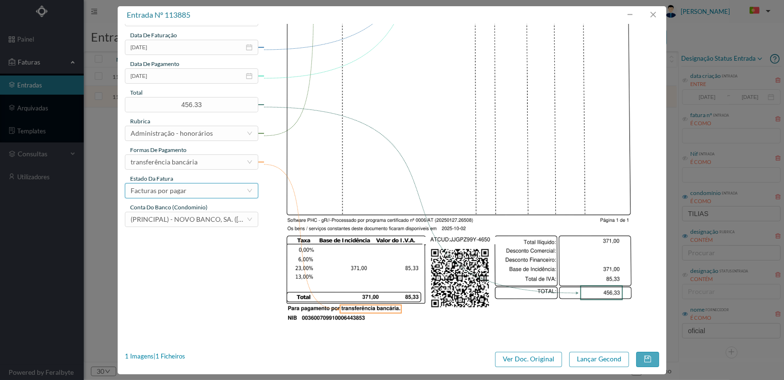
click at [224, 186] on div "Facturas por pagar" at bounding box center [189, 191] width 116 height 14
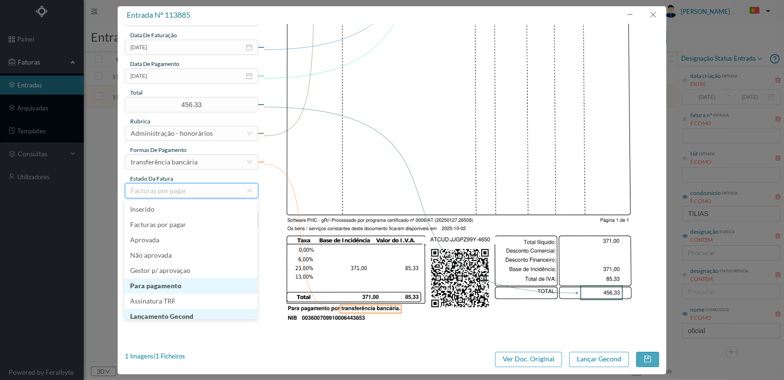
scroll to position [5, 0]
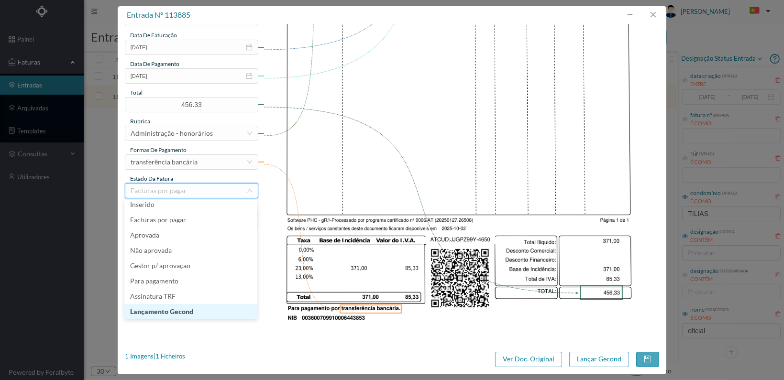
click at [208, 312] on li "Lançamento Gecond" at bounding box center [190, 311] width 133 height 15
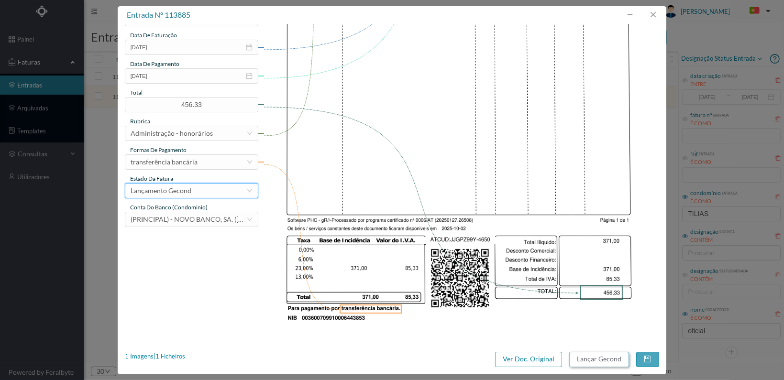
click at [598, 360] on button "Lançar Gecond" at bounding box center [599, 359] width 60 height 15
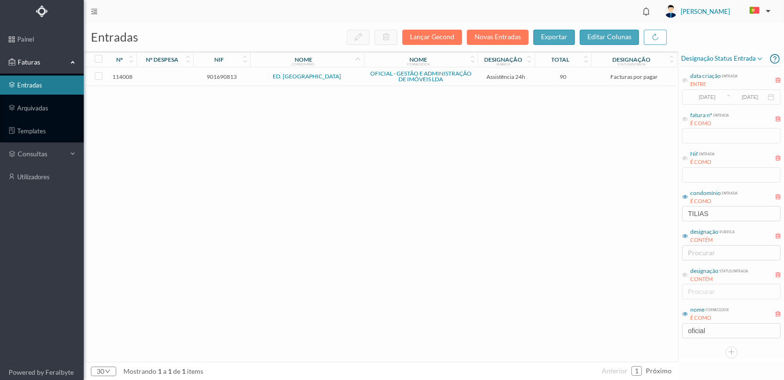
click at [217, 75] on span "901690813" at bounding box center [222, 76] width 52 height 7
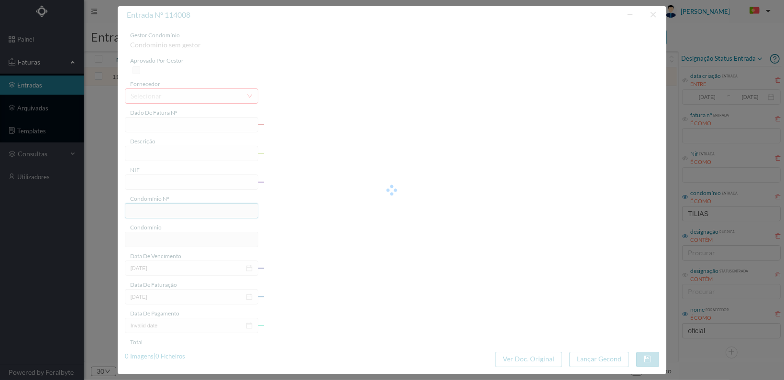
type input "FT 2025A1/4773"
type input "MANUTENÇÃO Outubro de 2025"
type input "901690813"
type input "[DATE]"
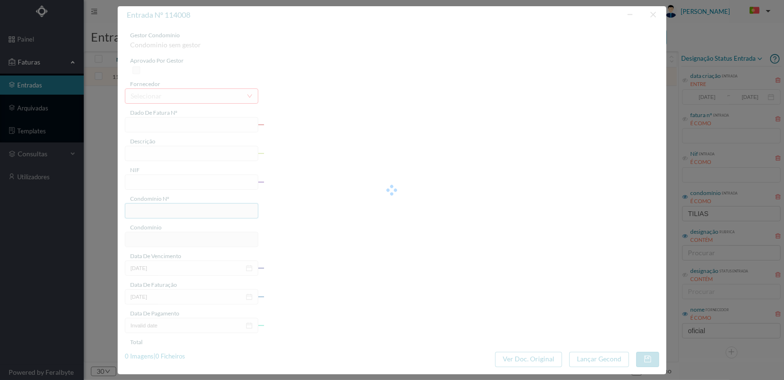
type input "[DATE]"
type input "90.00"
type input "784"
type input "ED. [GEOGRAPHIC_DATA]"
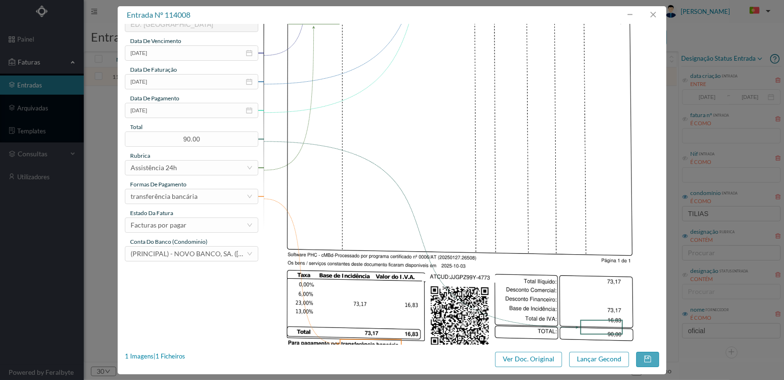
scroll to position [250, 0]
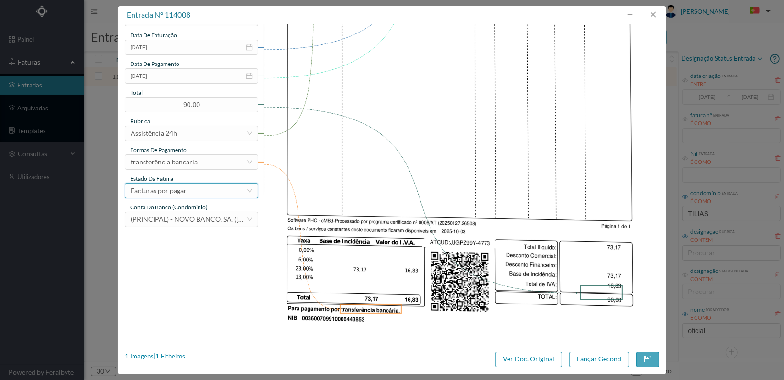
click at [211, 198] on div "Facturas por pagar" at bounding box center [191, 190] width 133 height 15
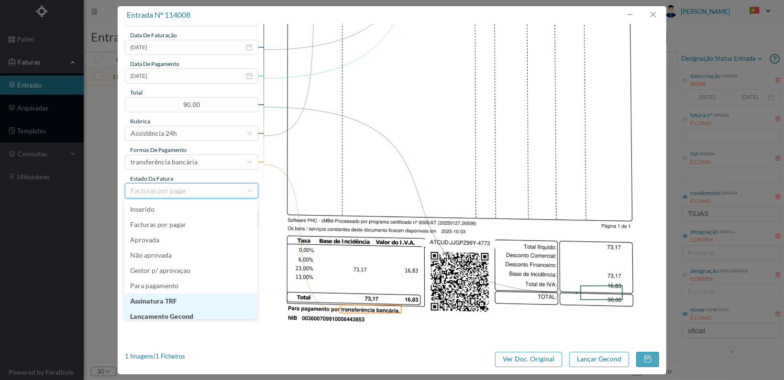
scroll to position [5, 0]
drag, startPoint x: 192, startPoint y: 311, endPoint x: 198, endPoint y: 310, distance: 6.3
click at [192, 311] on li "Lançamento Gecond" at bounding box center [190, 311] width 133 height 15
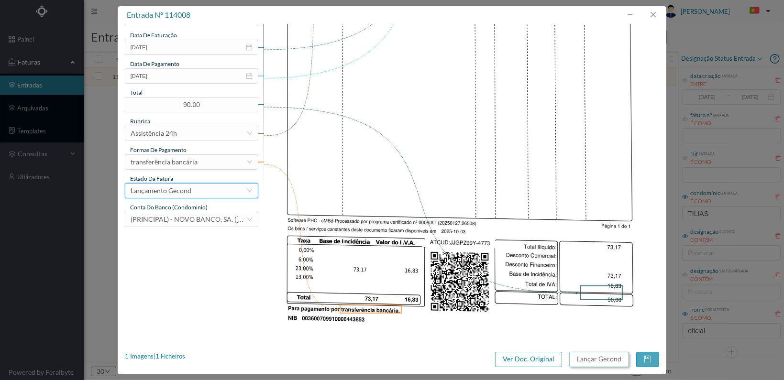
click at [601, 360] on button "Lançar Gecond" at bounding box center [599, 359] width 60 height 15
